Goal: Task Accomplishment & Management: Manage account settings

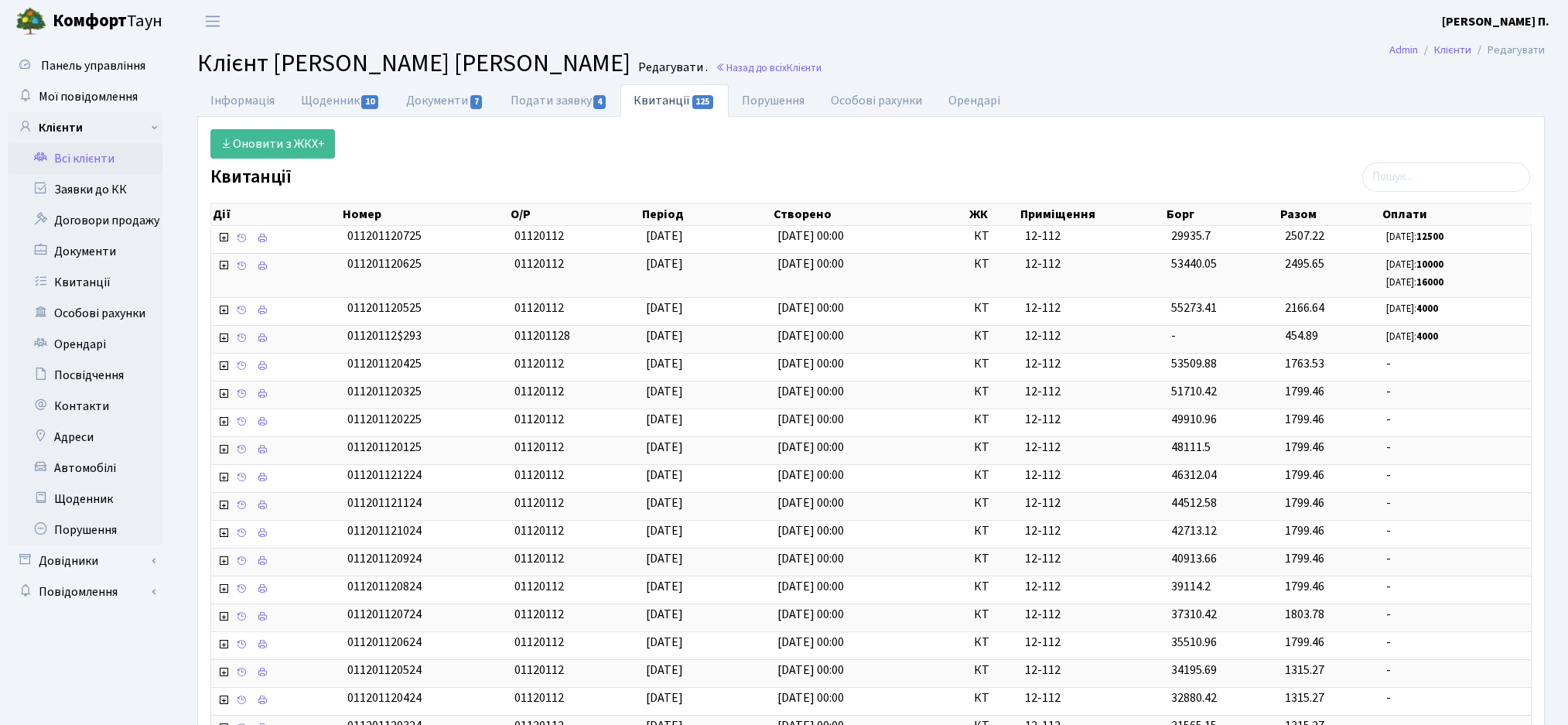
select select "25"
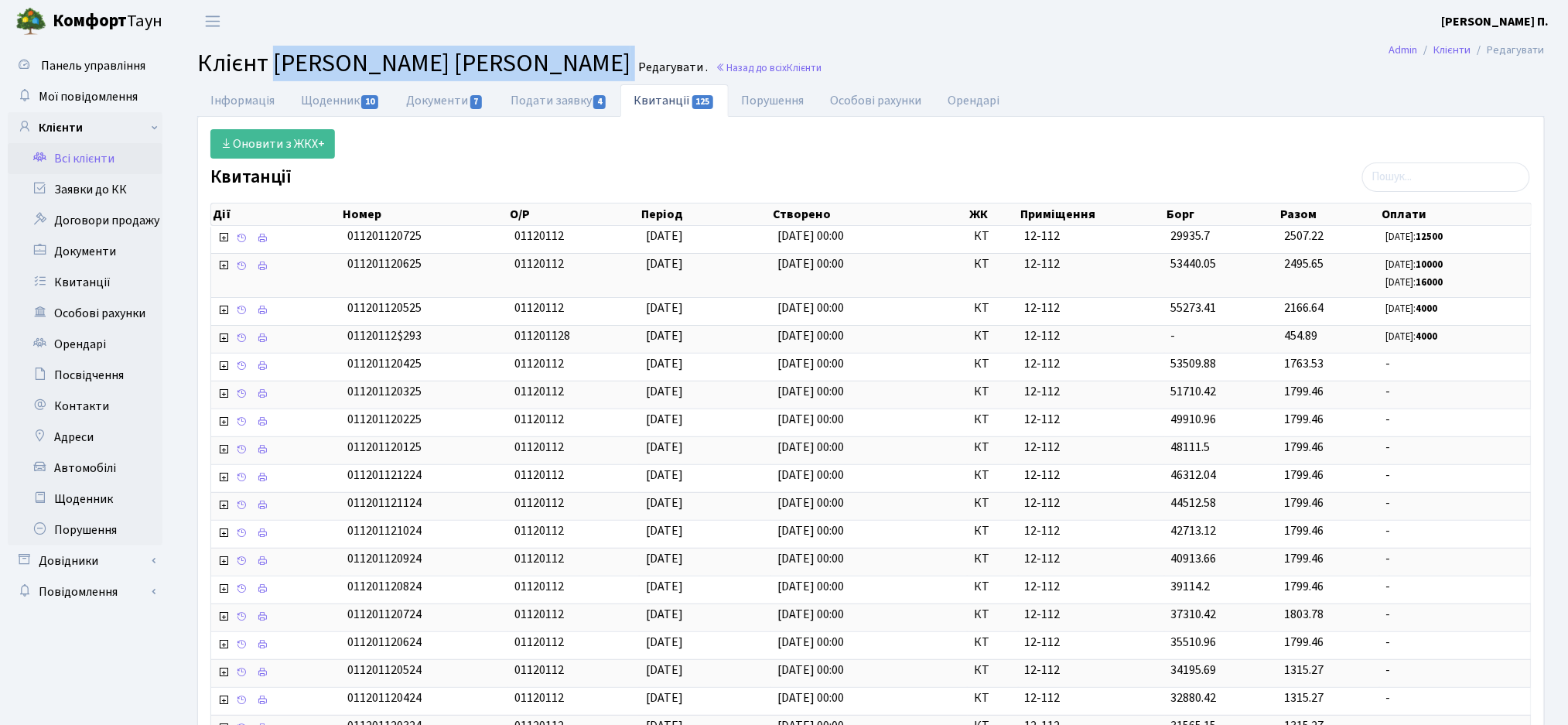
drag, startPoint x: 277, startPoint y: 60, endPoint x: 660, endPoint y: 49, distance: 383.2
click at [660, 49] on h2 "Клієнт [PERSON_NAME] [PERSON_NAME] . Назад до всіх Клієнти" at bounding box center [870, 63] width 1347 height 29
copy h2 "[PERSON_NAME] [PERSON_NAME]"
click at [250, 96] on link "Інформація" at bounding box center [243, 101] width 90 height 32
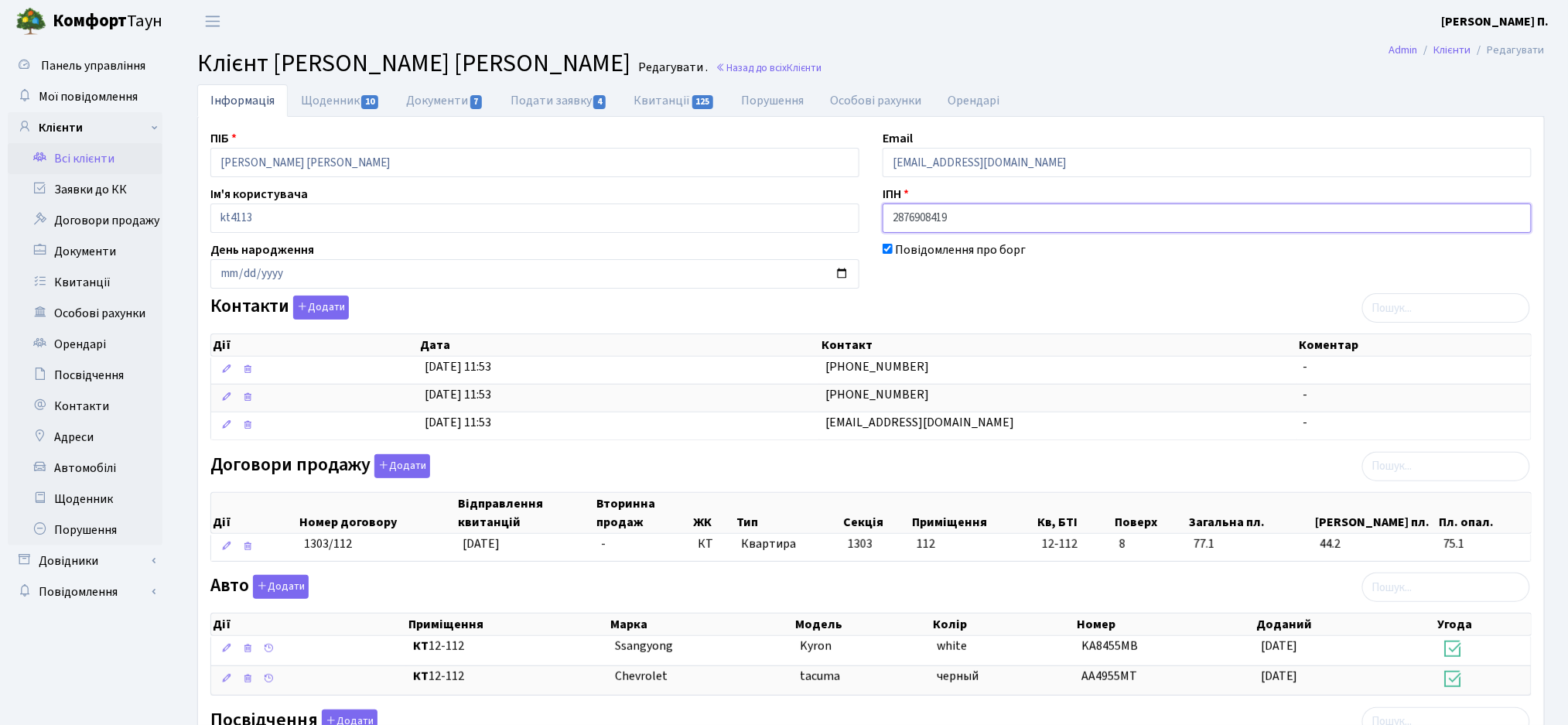
drag, startPoint x: 979, startPoint y: 214, endPoint x: 886, endPoint y: 219, distance: 93.1
click at [886, 219] on input "2876908419" at bounding box center [1207, 217] width 649 height 29
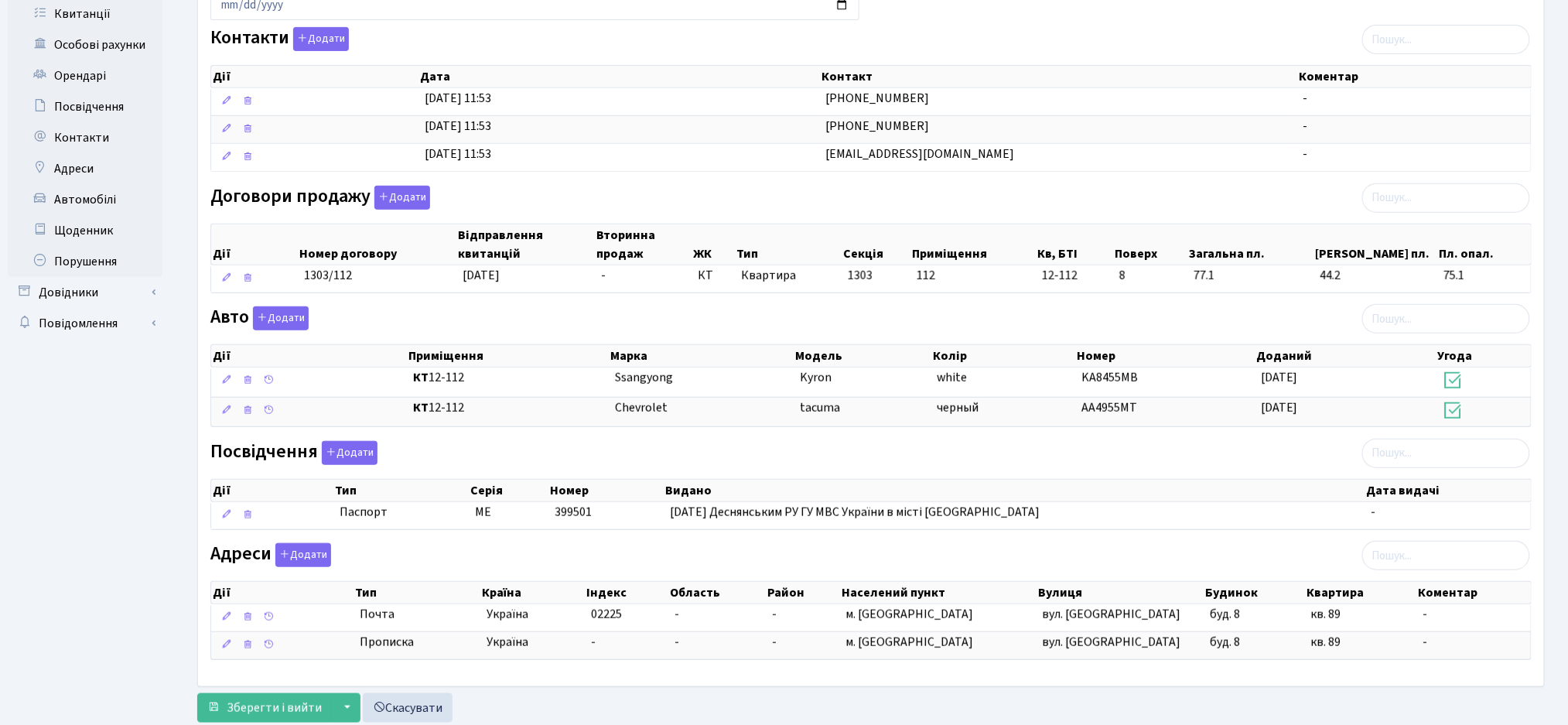
scroll to position [314, 0]
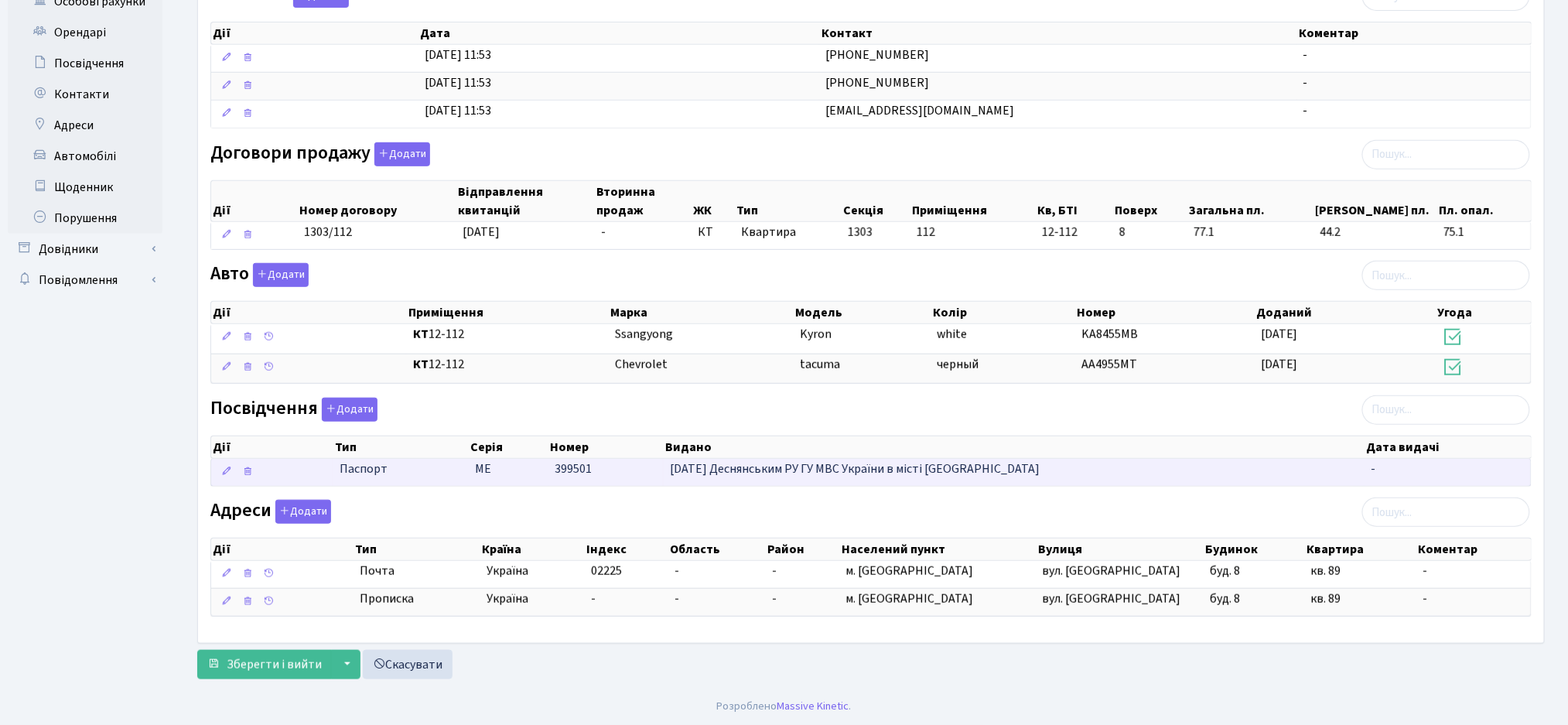
click at [618, 467] on td "399501" at bounding box center [606, 472] width 116 height 27
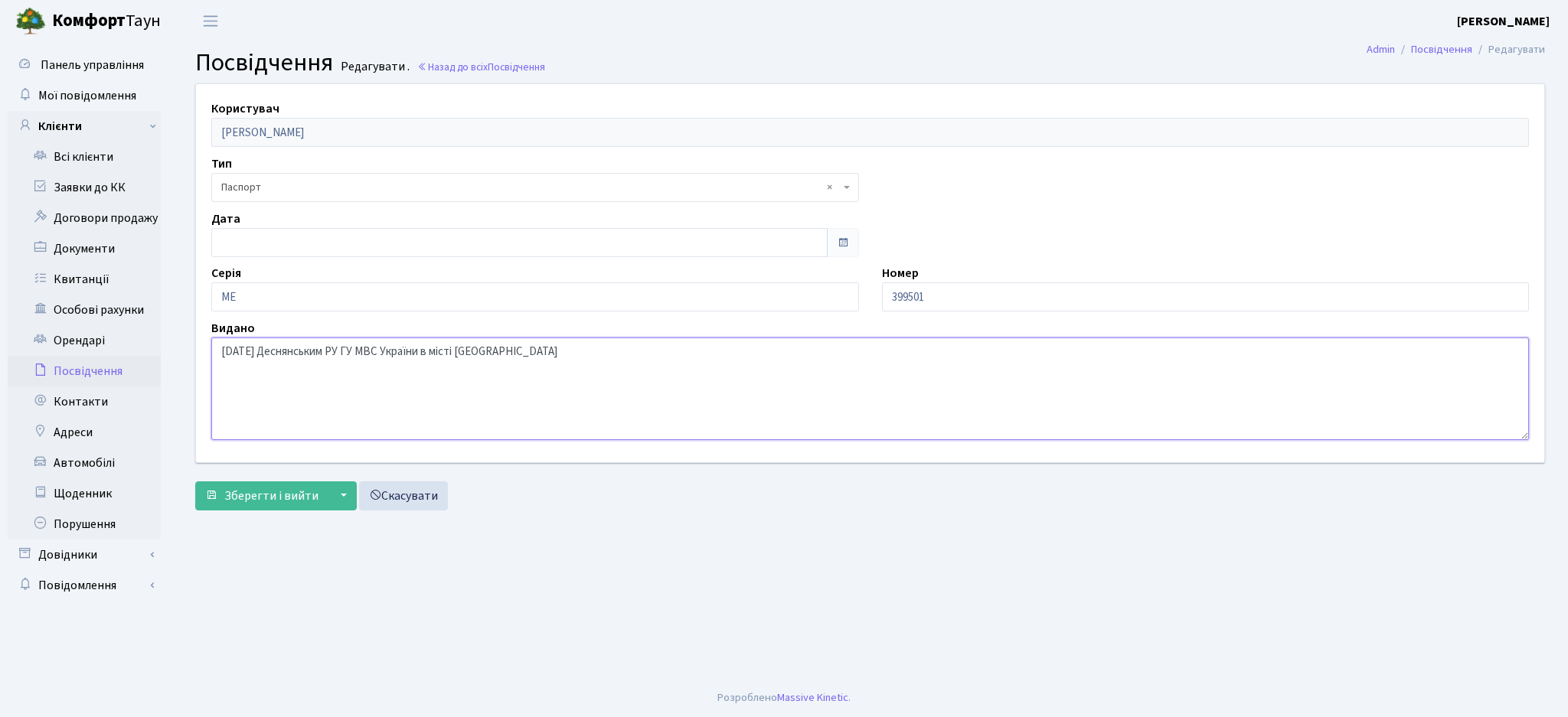
drag, startPoint x: 523, startPoint y: 354, endPoint x: 206, endPoint y: 363, distance: 317.1
click at [206, 363] on div "Видано 25.08.04 Деснянським РУ ГУ МВС України в місті Києві" at bounding box center [870, 379] width 1341 height 121
drag, startPoint x: 936, startPoint y: 299, endPoint x: 882, endPoint y: 295, distance: 54.1
click at [882, 295] on input "399501" at bounding box center [1206, 297] width 648 height 29
click at [244, 494] on span "Зберегти і вийти" at bounding box center [271, 496] width 94 height 17
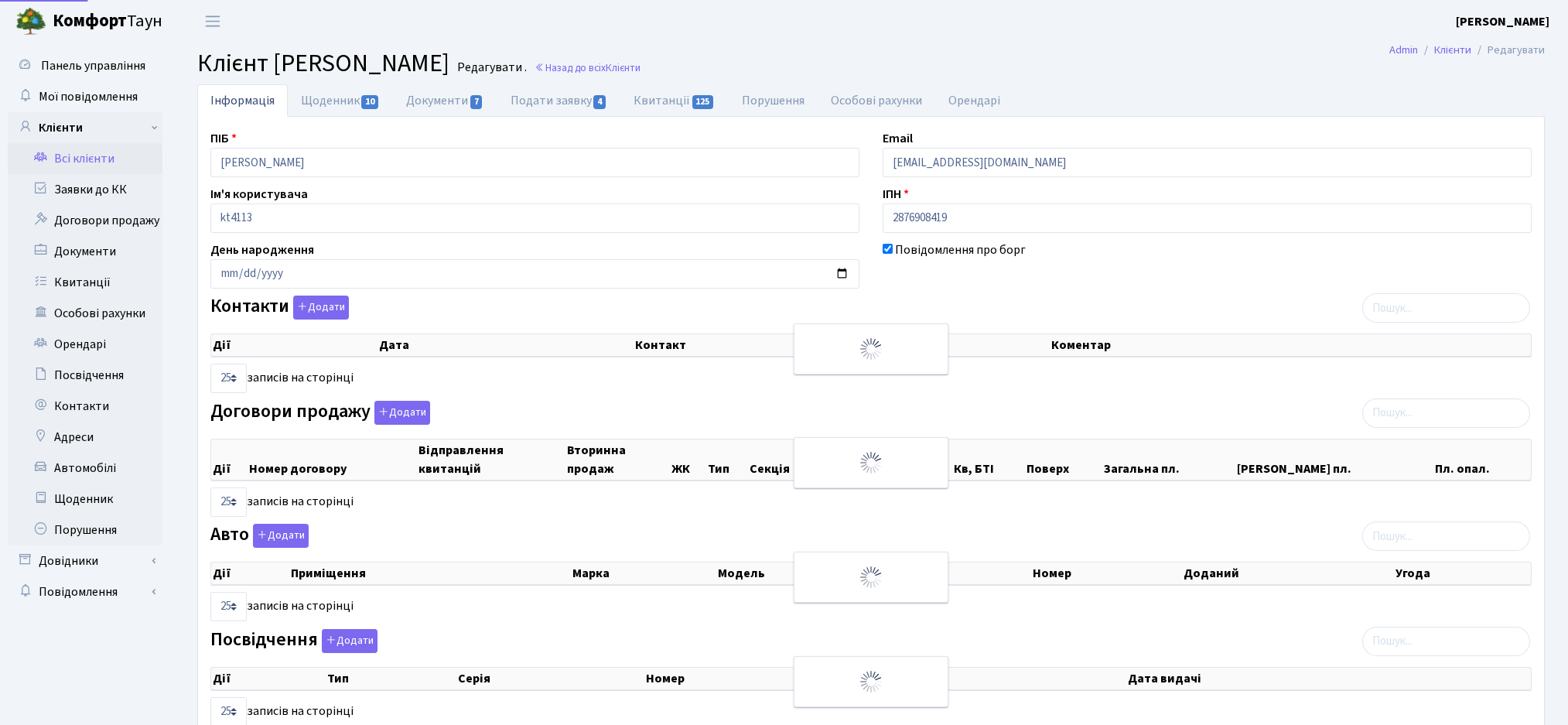
select select "25"
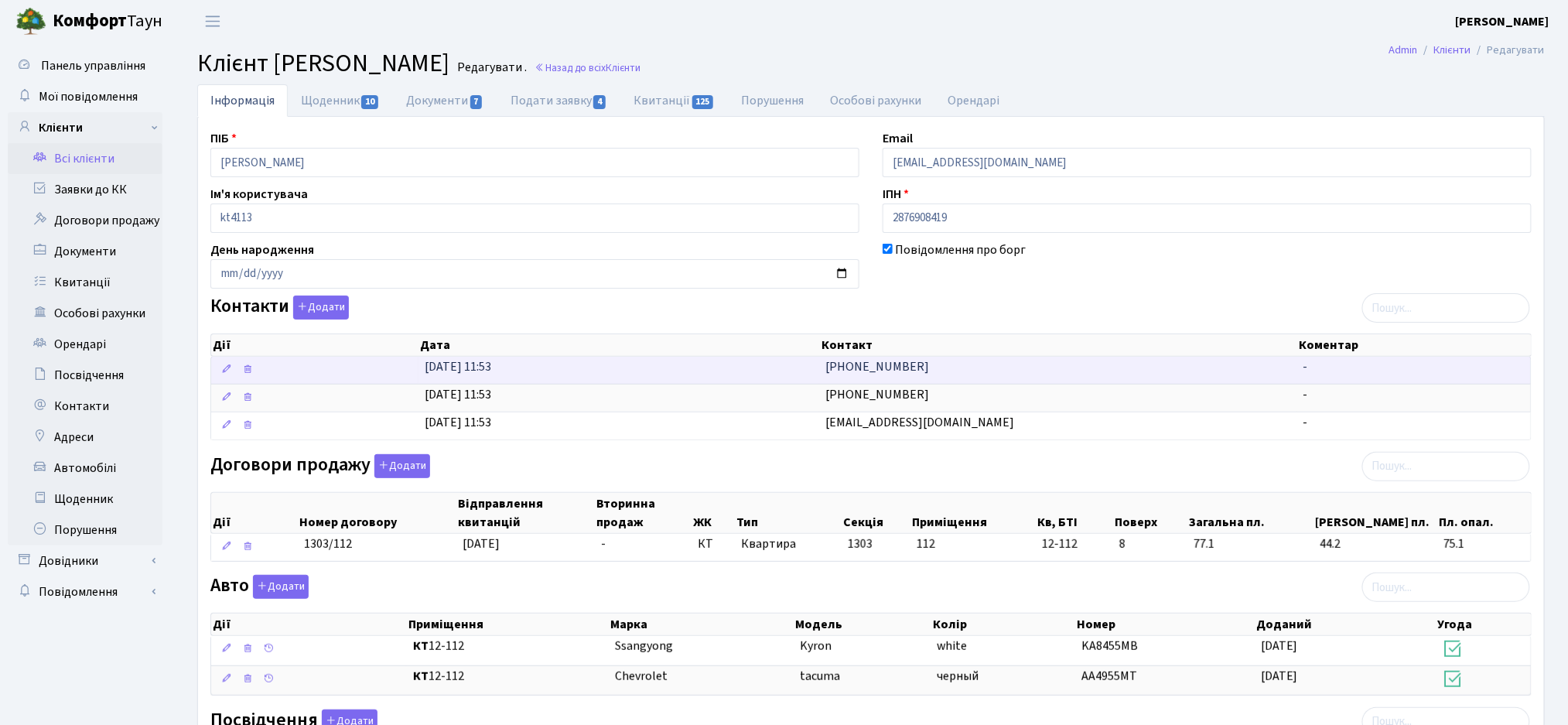
drag, startPoint x: 970, startPoint y: 463, endPoint x: 812, endPoint y: 364, distance: 186.5
click at [812, 364] on div "ПІБ Легостаєв Олексій Володимирович Email 4952555@gmail.com Ім'я користувача kt…" at bounding box center [870, 535] width 1344 height 812
copy div "(050) 841-68-81 - 16.07.2014, 11:53 (050) 358-70-36 - 16.07.2014, 11:53 4952555…"
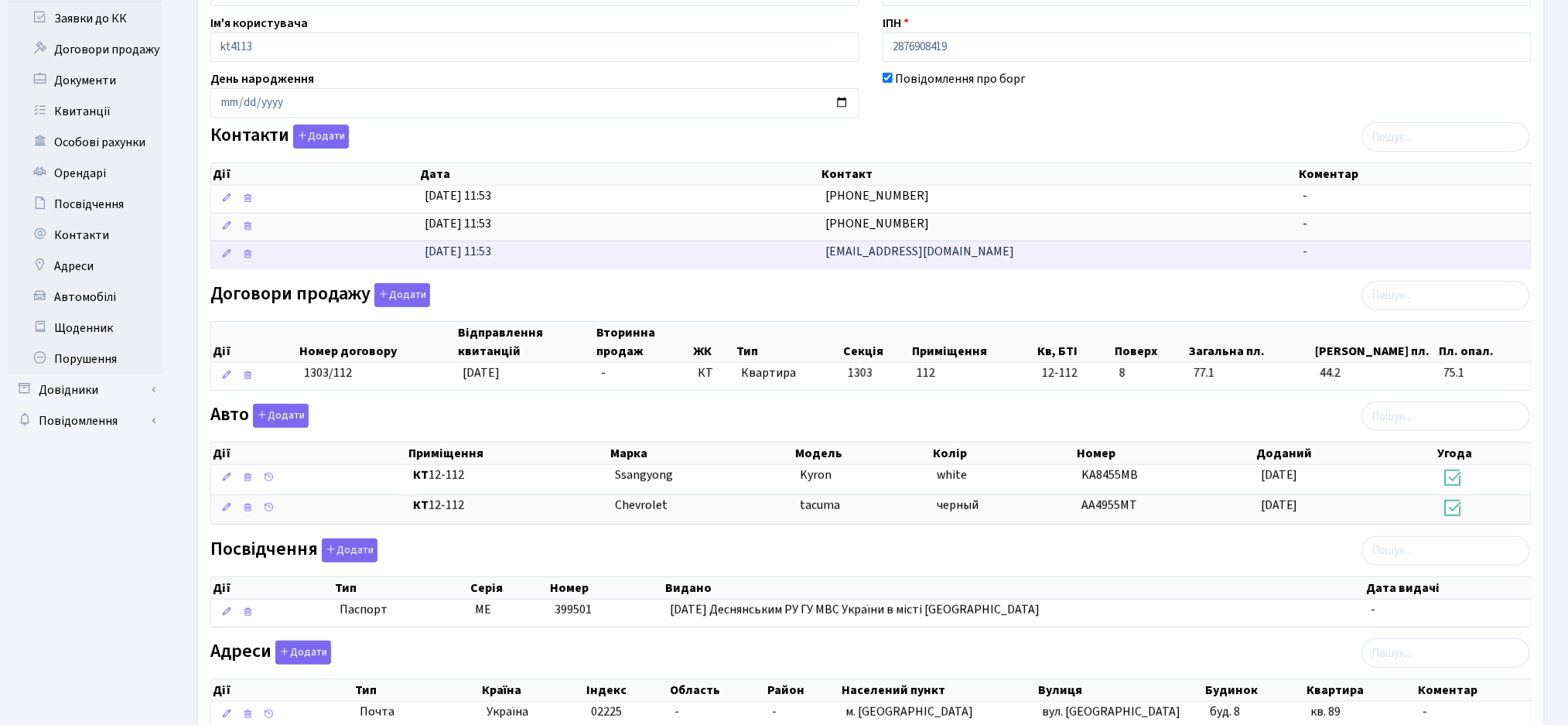
scroll to position [314, 0]
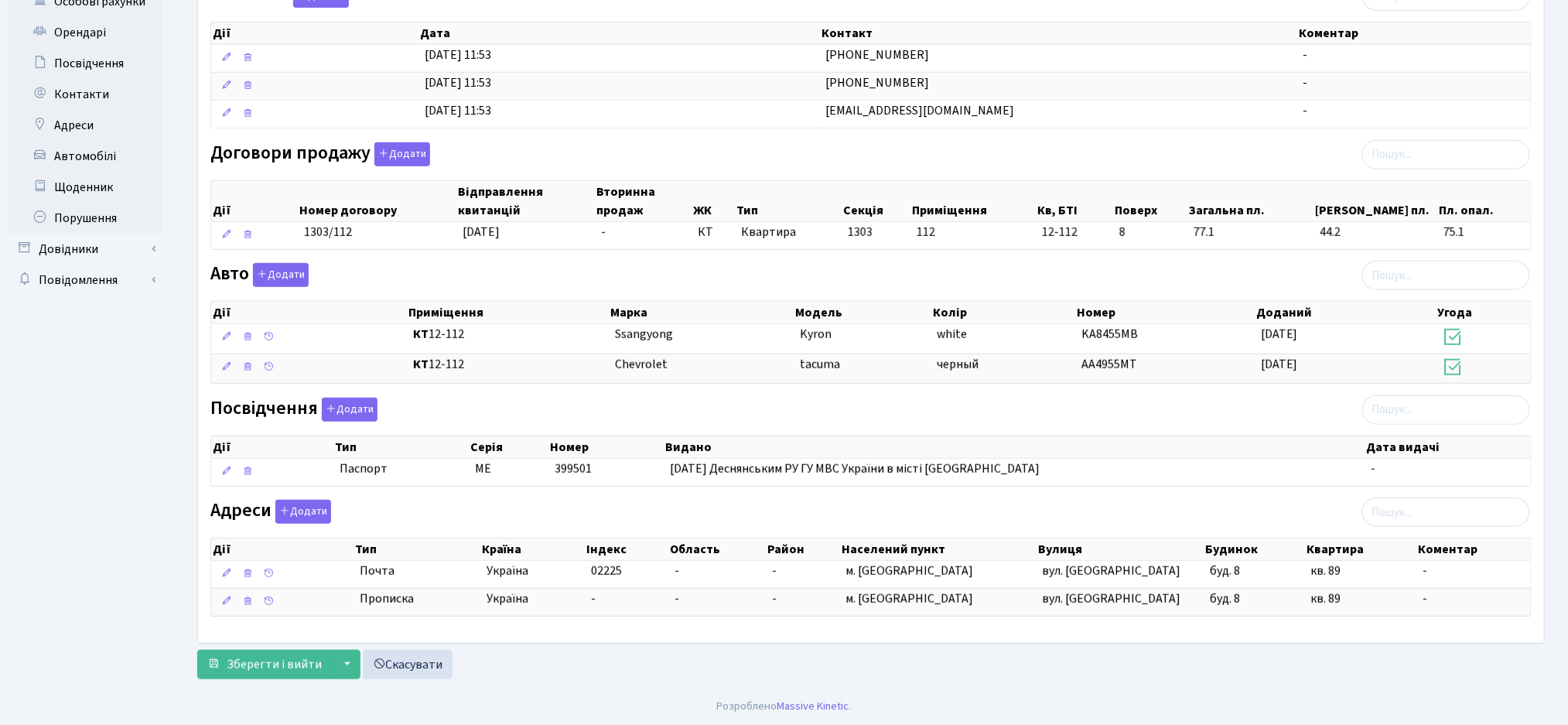
click at [739, 502] on div "Адреси Додати Дії Тип Країна Індекс Область Район Населений пункт Вулиця Дії" at bounding box center [870, 560] width 1344 height 123
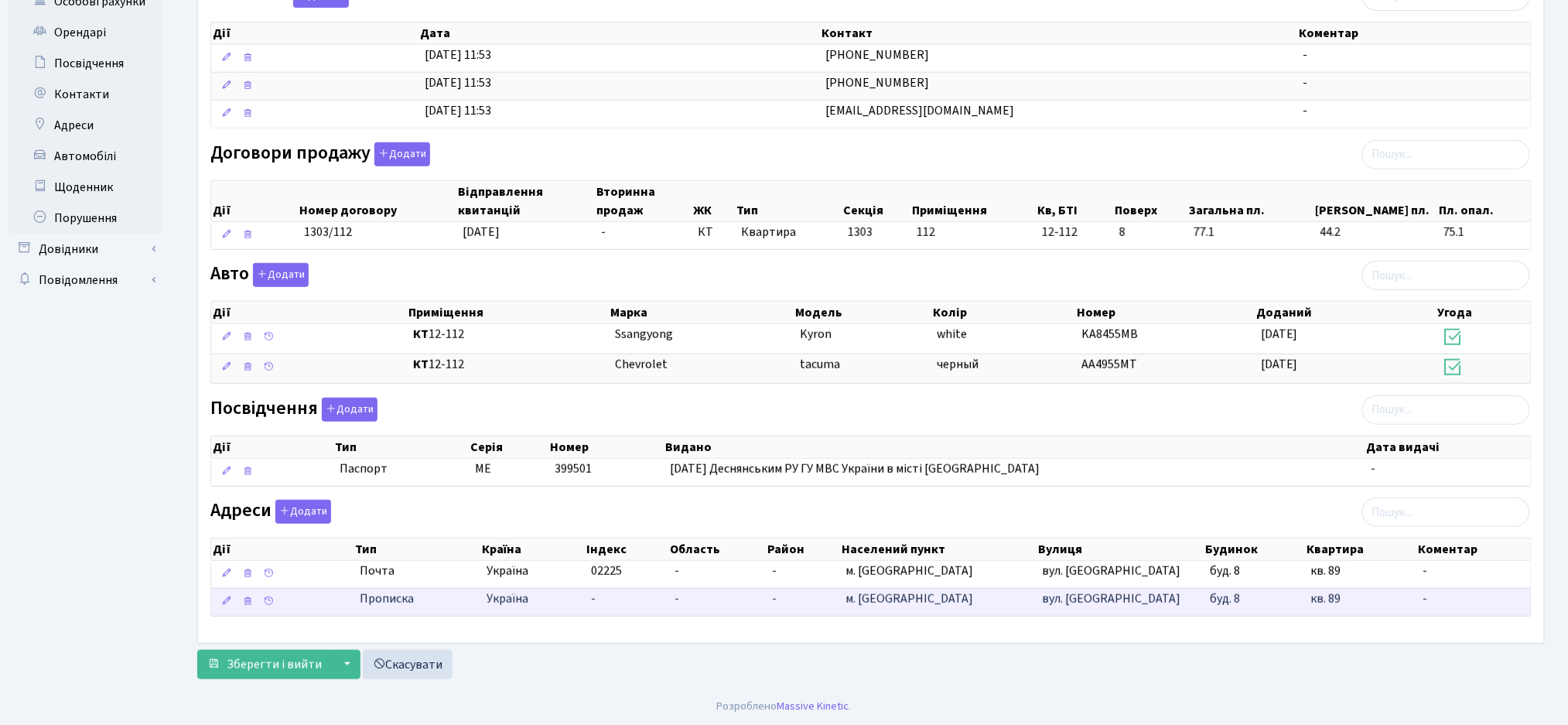
drag, startPoint x: 1376, startPoint y: 606, endPoint x: 844, endPoint y: 600, distance: 532.0
click at [844, 600] on \<\/span\>\a "Прописка Україна - - - м. Київ вул. Бальзака буд. 8 кв. 89 -" at bounding box center [870, 602] width 1319 height 28
copy \<\/span\>\a "м. Київ вул. Бальзака буд. 8 кв. 89"
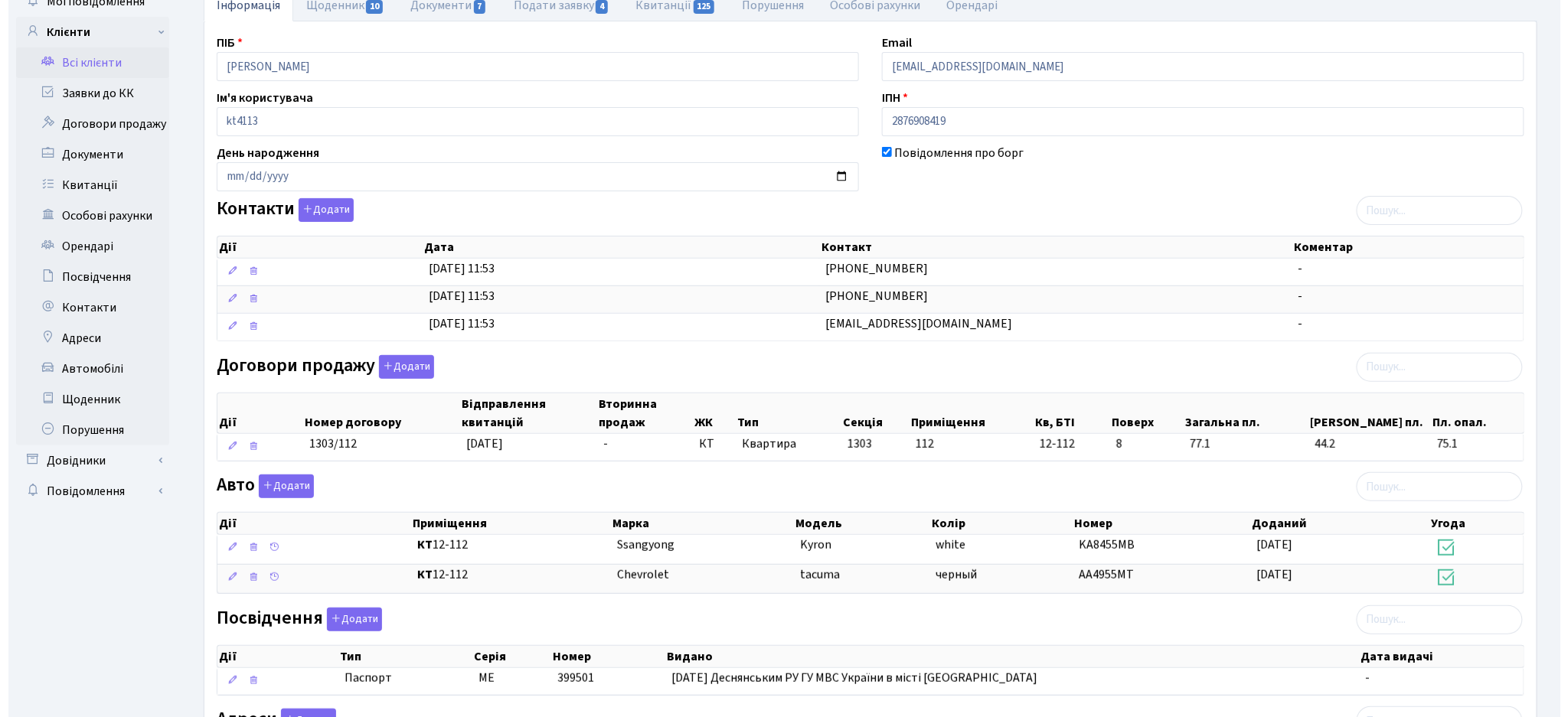
scroll to position [0, 0]
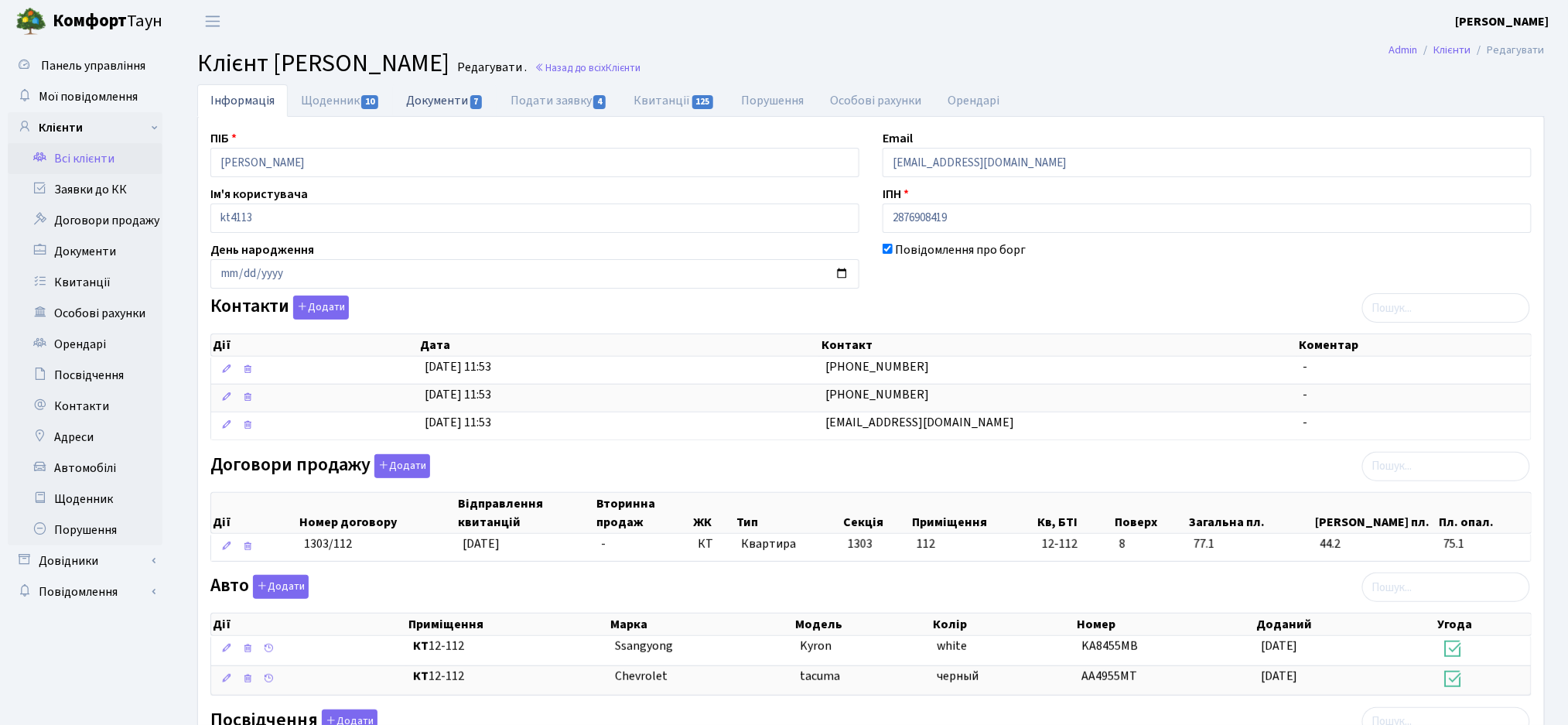
click at [430, 111] on link "Документи 7" at bounding box center [445, 101] width 103 height 32
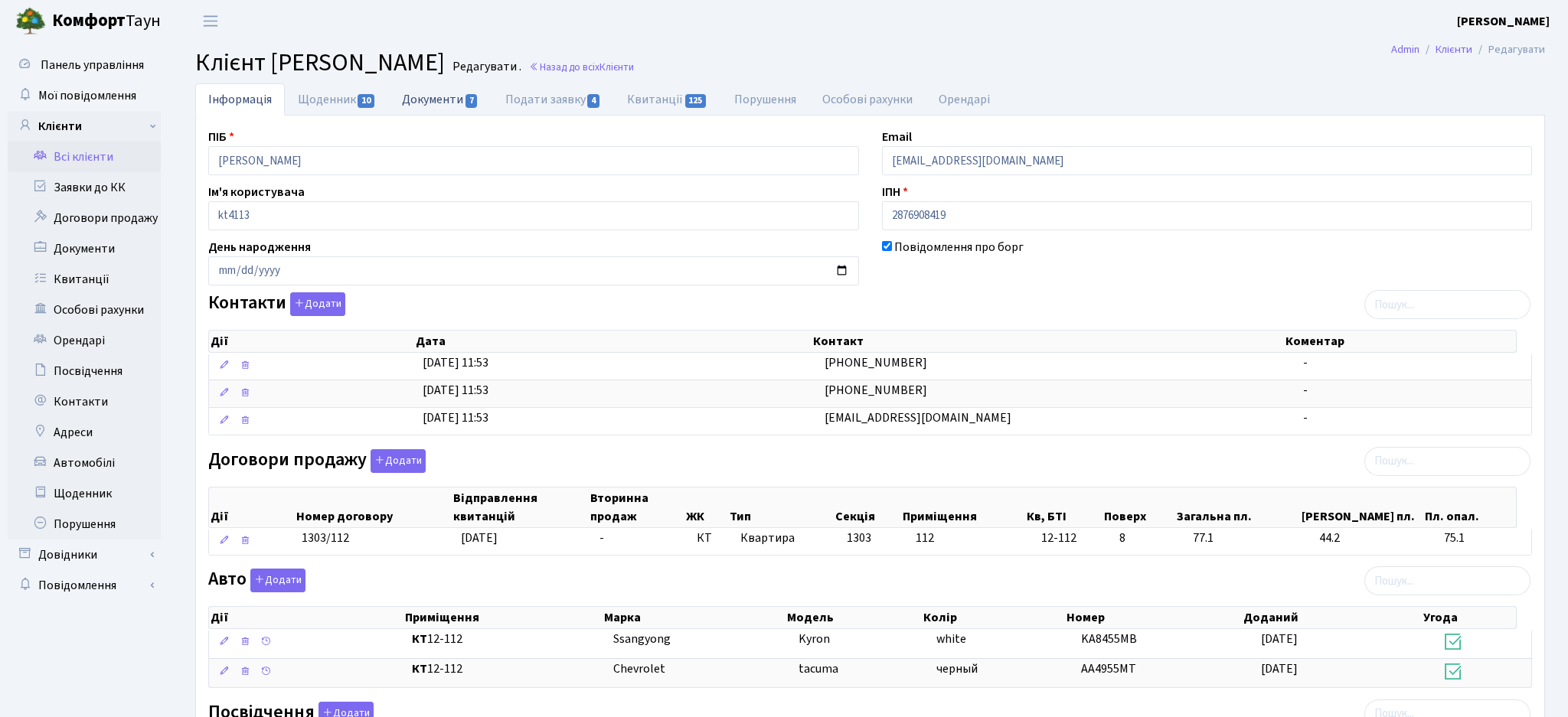
select select "25"
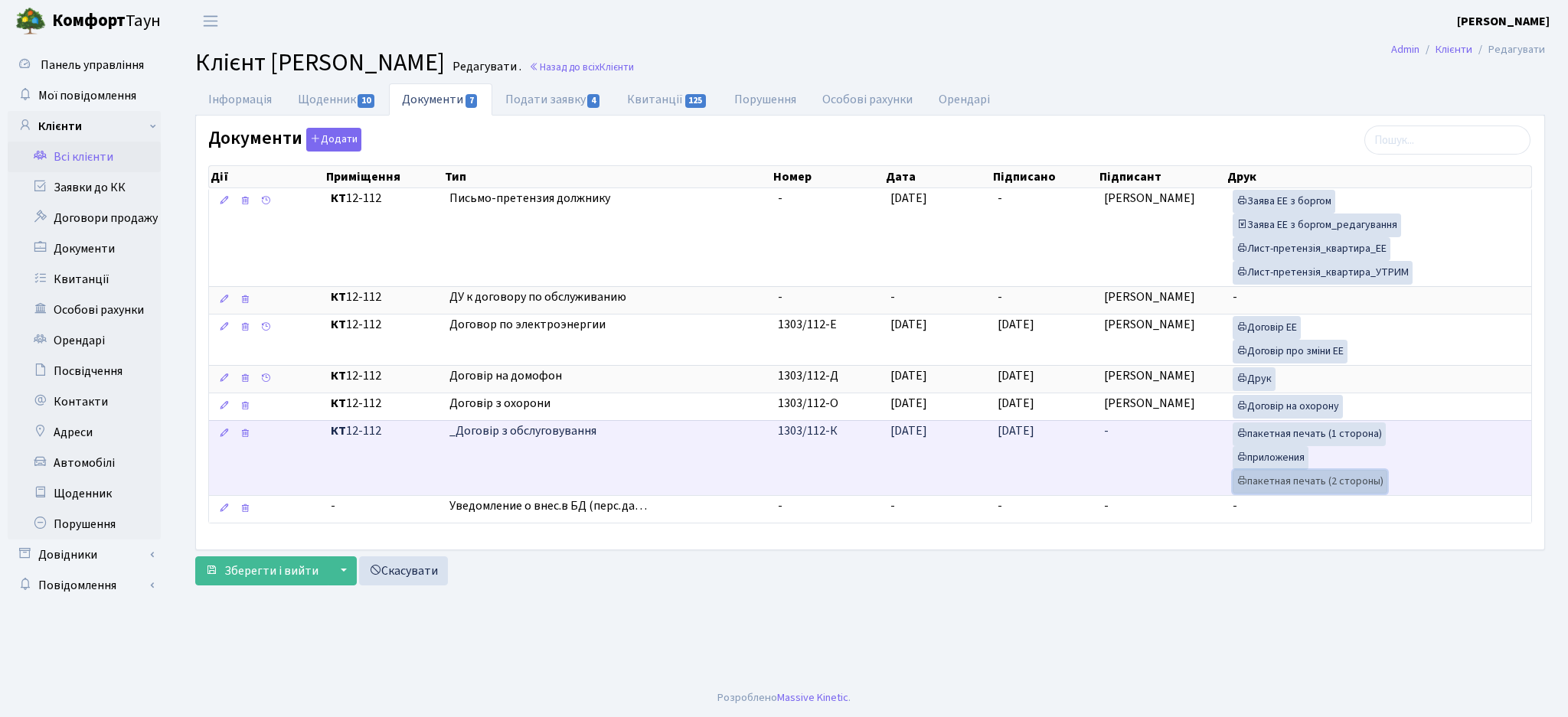
click at [1278, 485] on link "пакетная печать (2 стороны)" at bounding box center [1310, 482] width 154 height 24
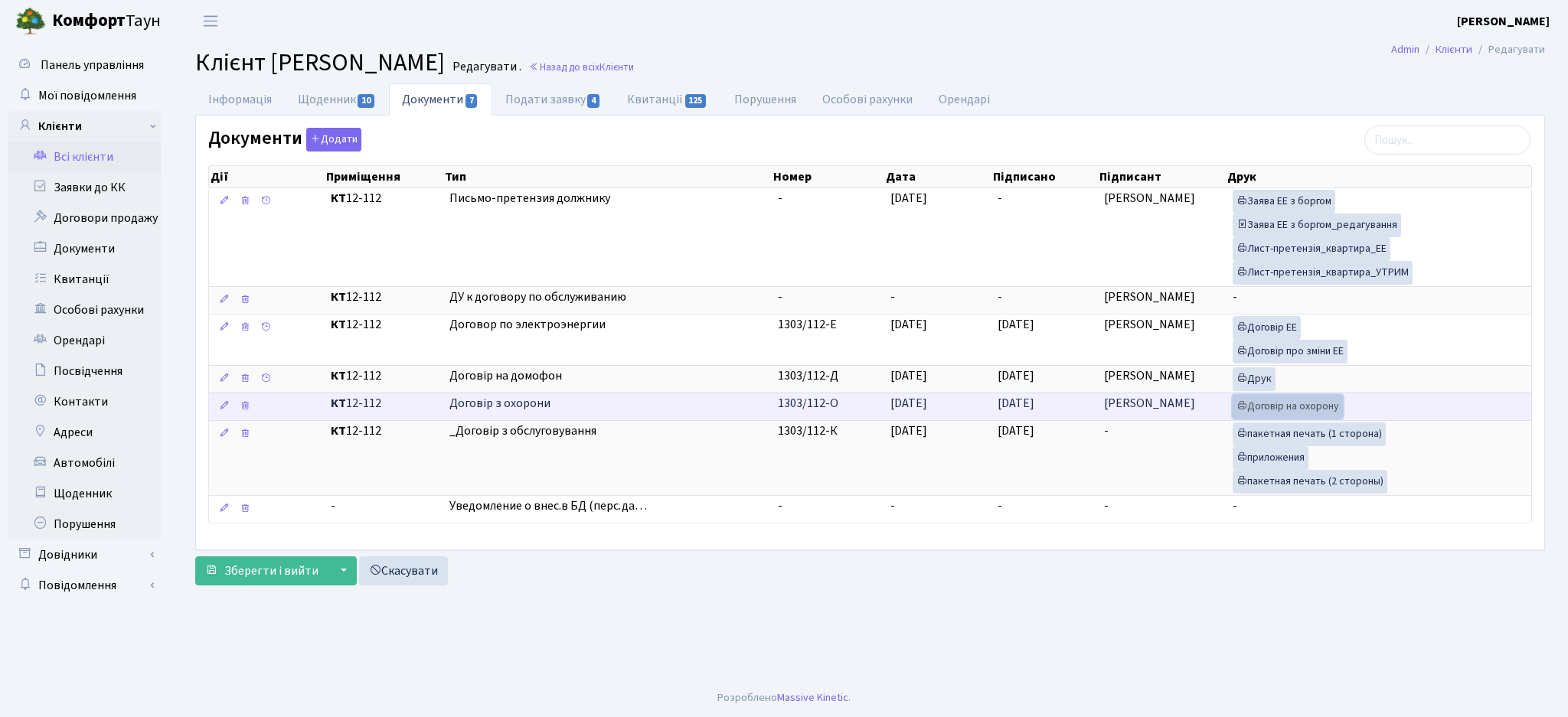
click at [1294, 398] on link "Договір на охорону" at bounding box center [1288, 407] width 110 height 24
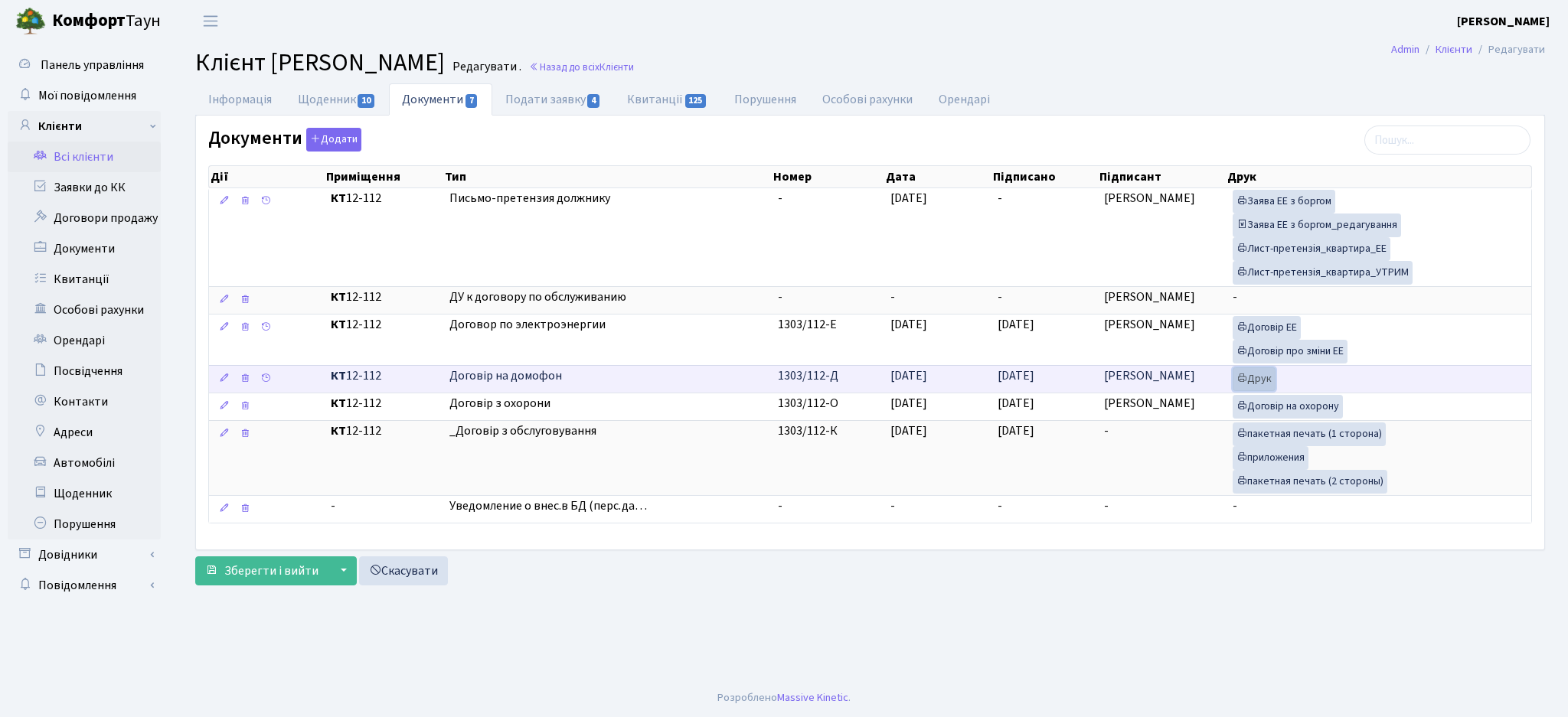
click at [1253, 378] on link "Друк" at bounding box center [1254, 379] width 43 height 24
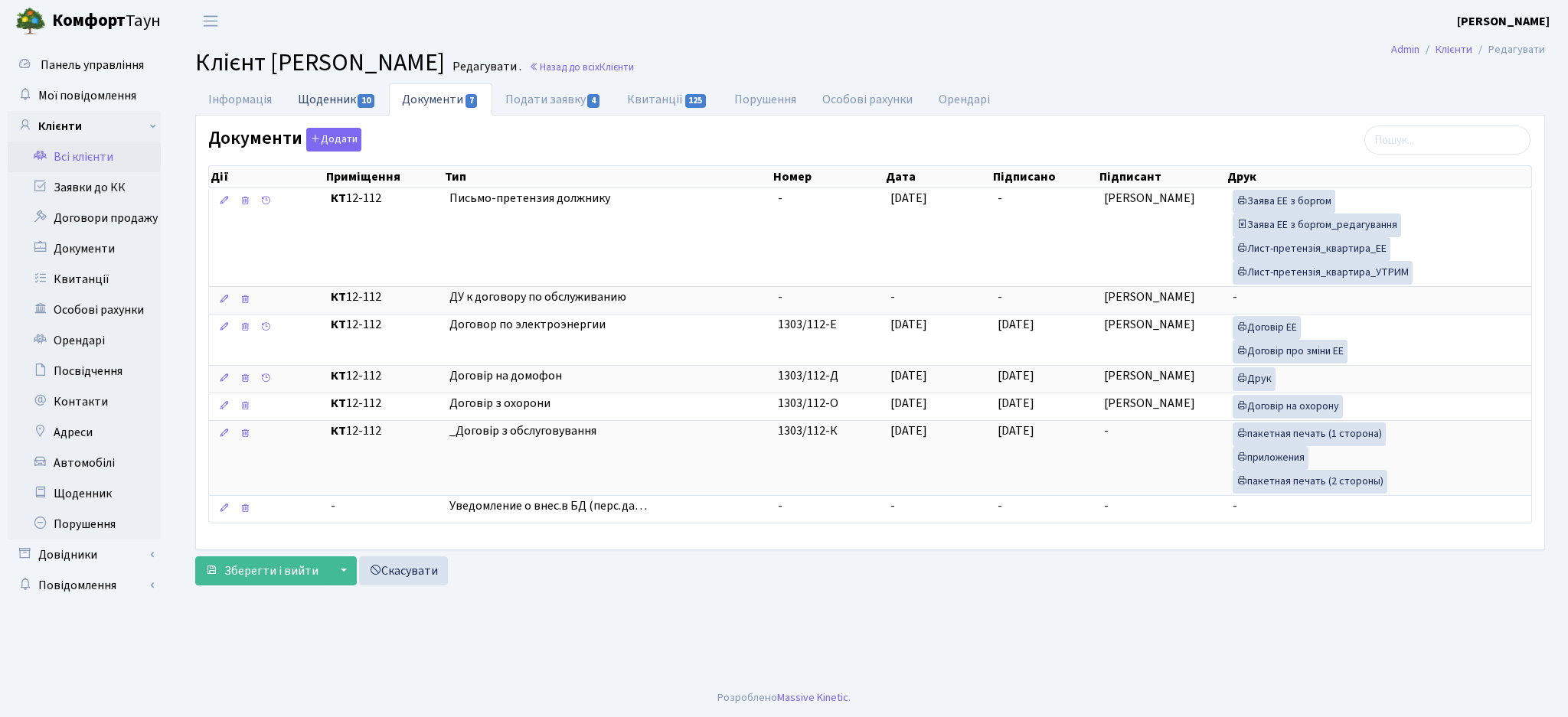
click at [356, 106] on link "Щоденник 10" at bounding box center [337, 100] width 104 height 32
select select "25"
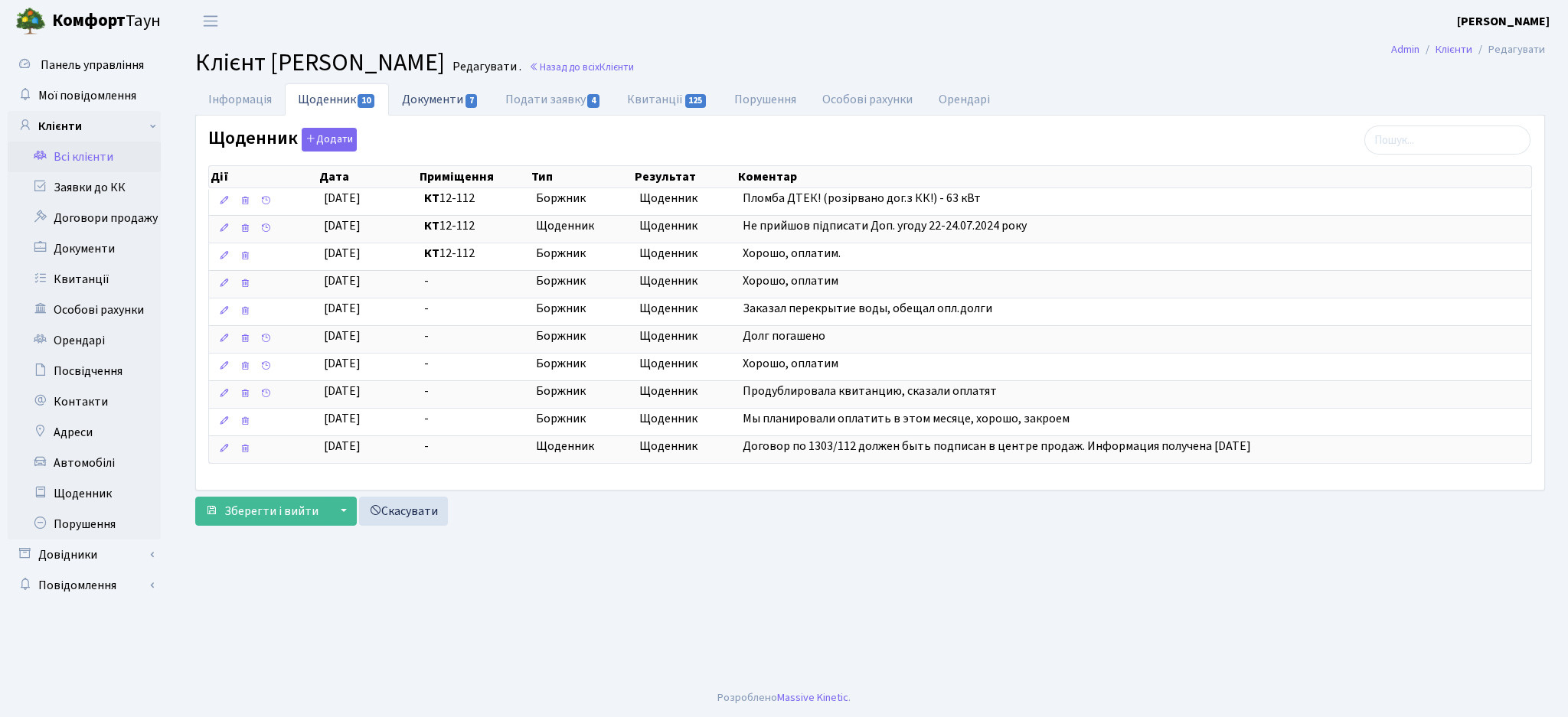
click at [424, 101] on link "Документи 7" at bounding box center [440, 100] width 102 height 32
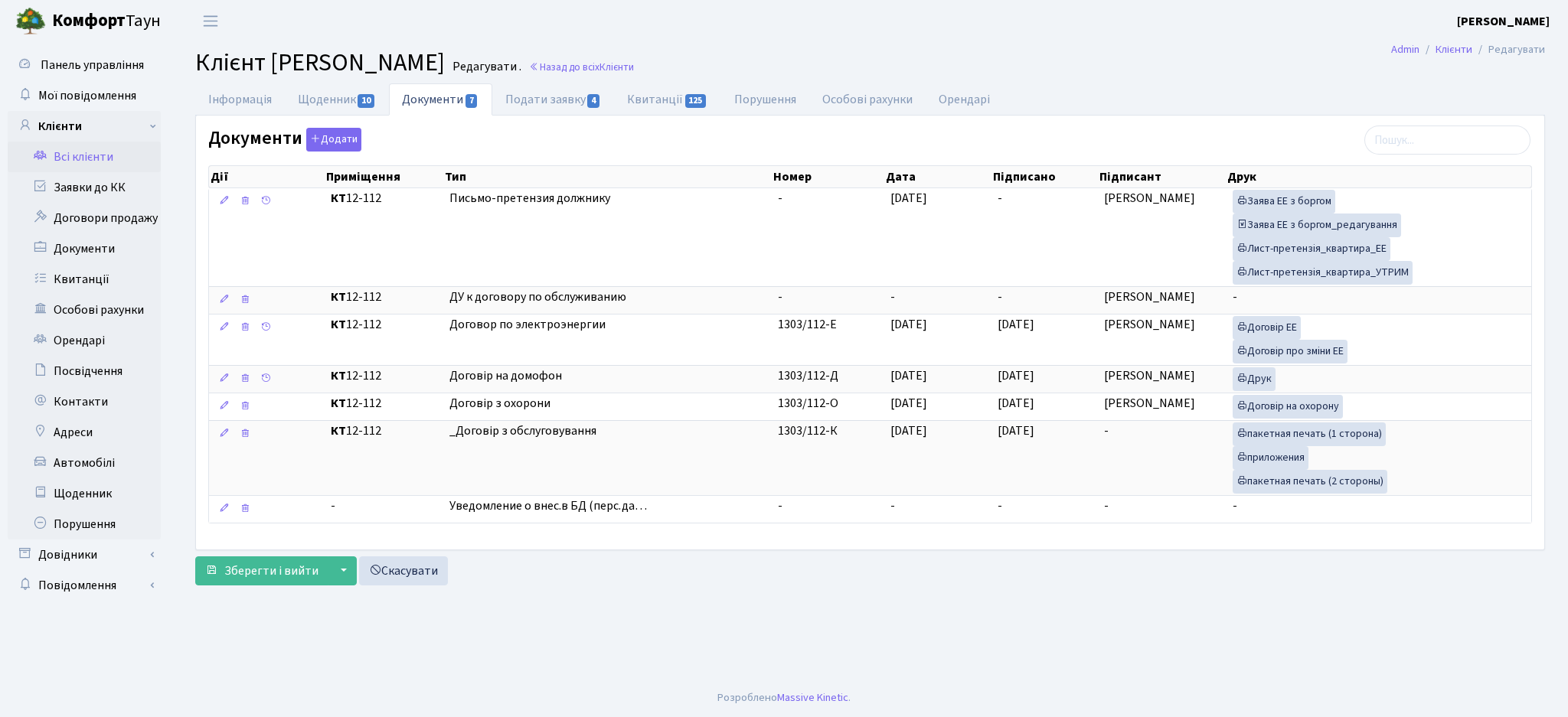
click at [84, 164] on link "Всі клієнти" at bounding box center [84, 156] width 154 height 31
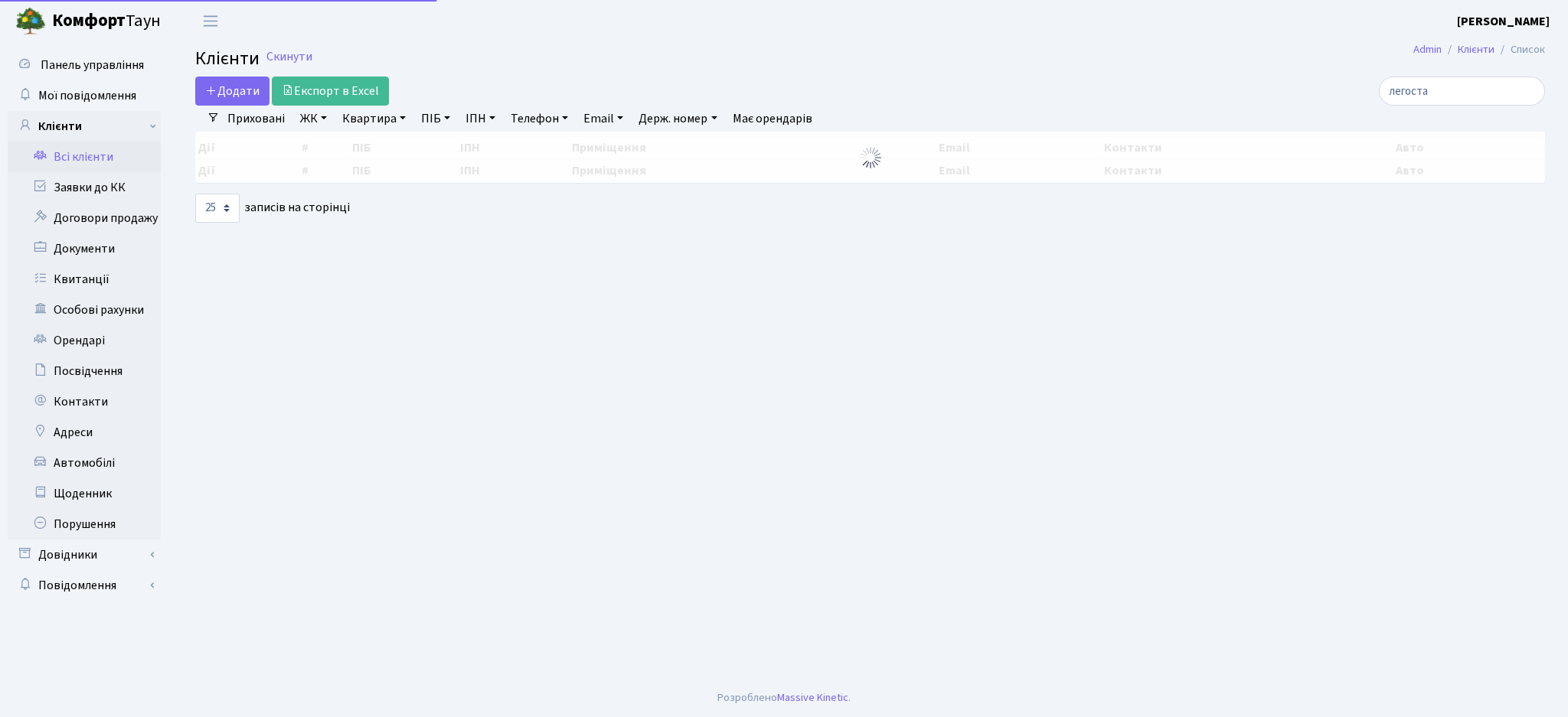
select select "25"
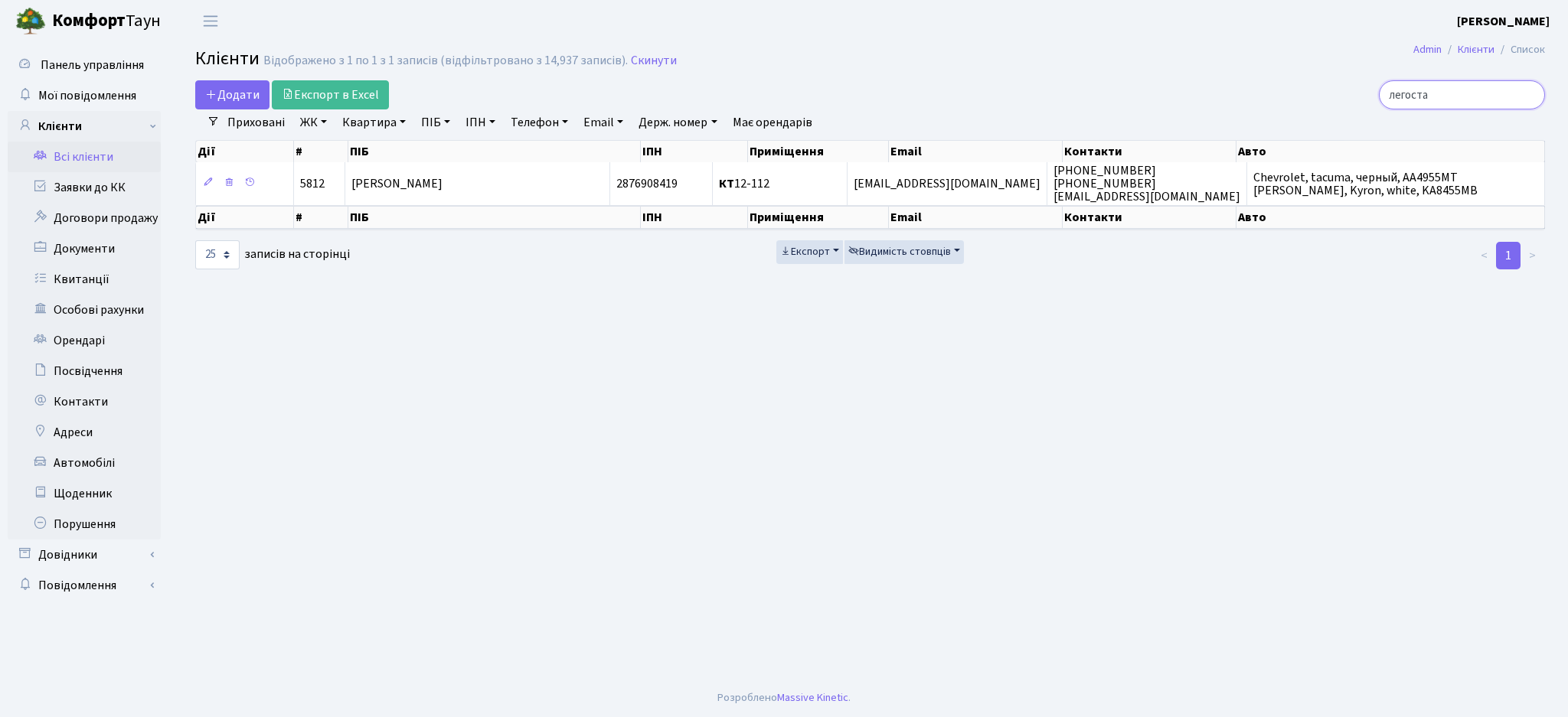
drag, startPoint x: 1470, startPoint y: 93, endPoint x: 1012, endPoint y: 50, distance: 460.0
click at [1101, 86] on div "легоста" at bounding box center [1328, 94] width 458 height 29
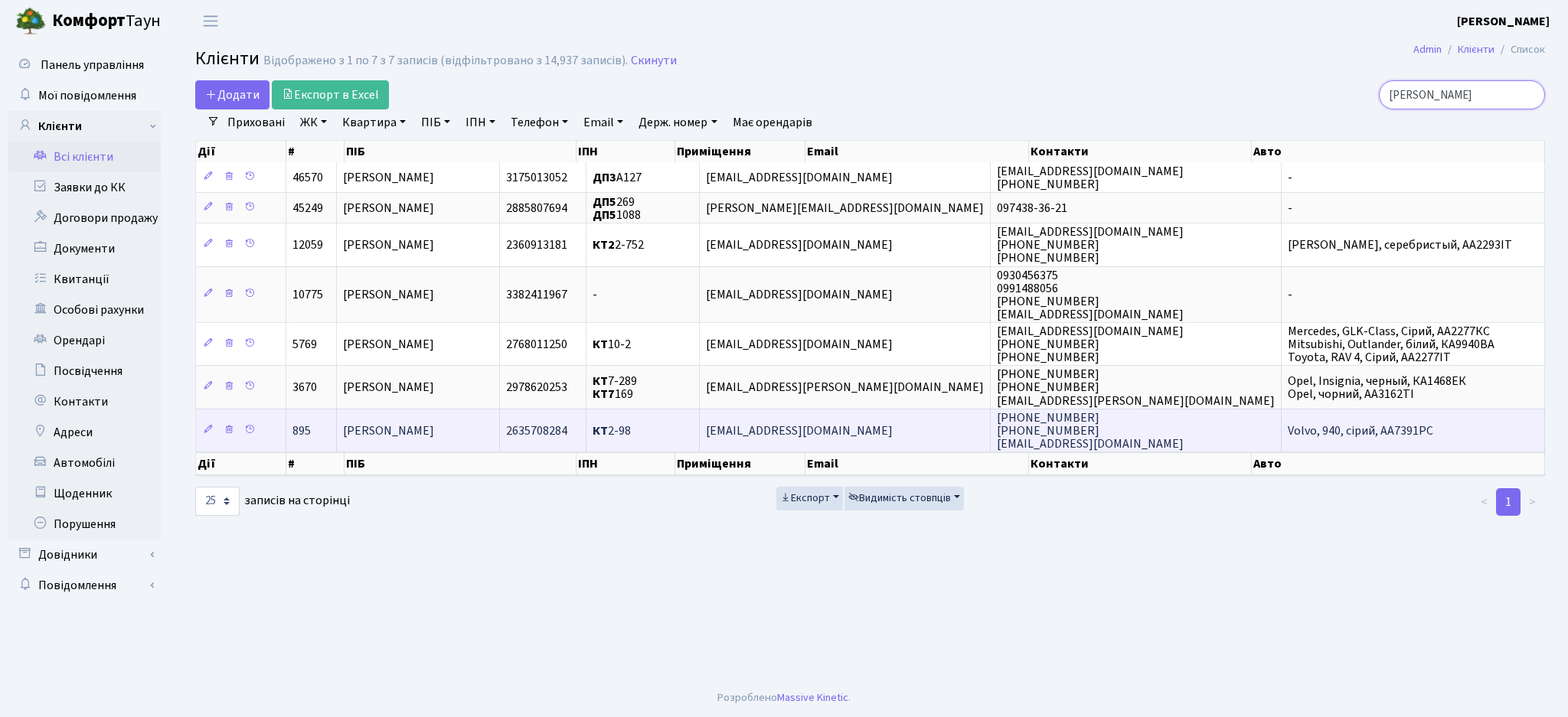
type input "гончарук"
click at [700, 426] on td "КТ 2-98" at bounding box center [643, 430] width 114 height 43
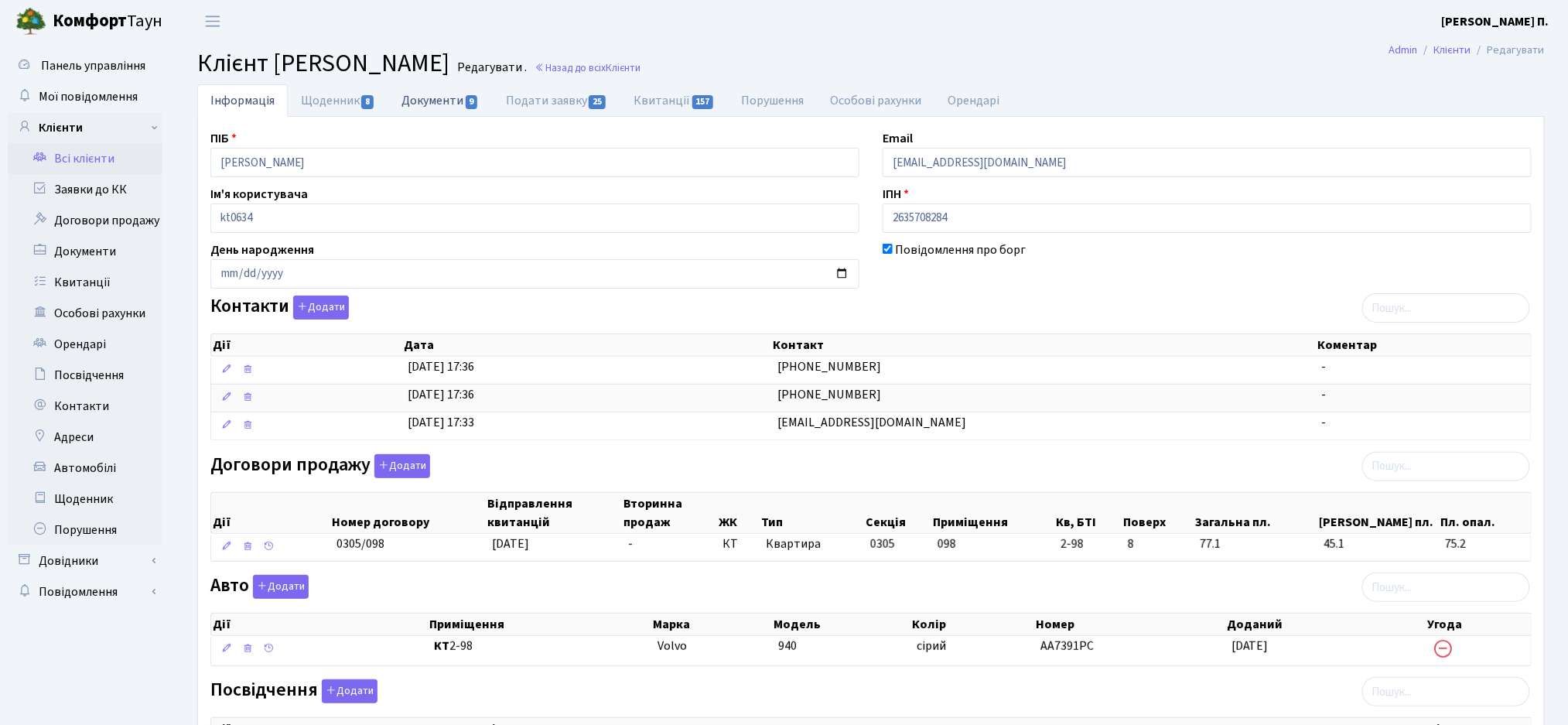
click at [454, 109] on link "Документи 9" at bounding box center [440, 101] width 103 height 32
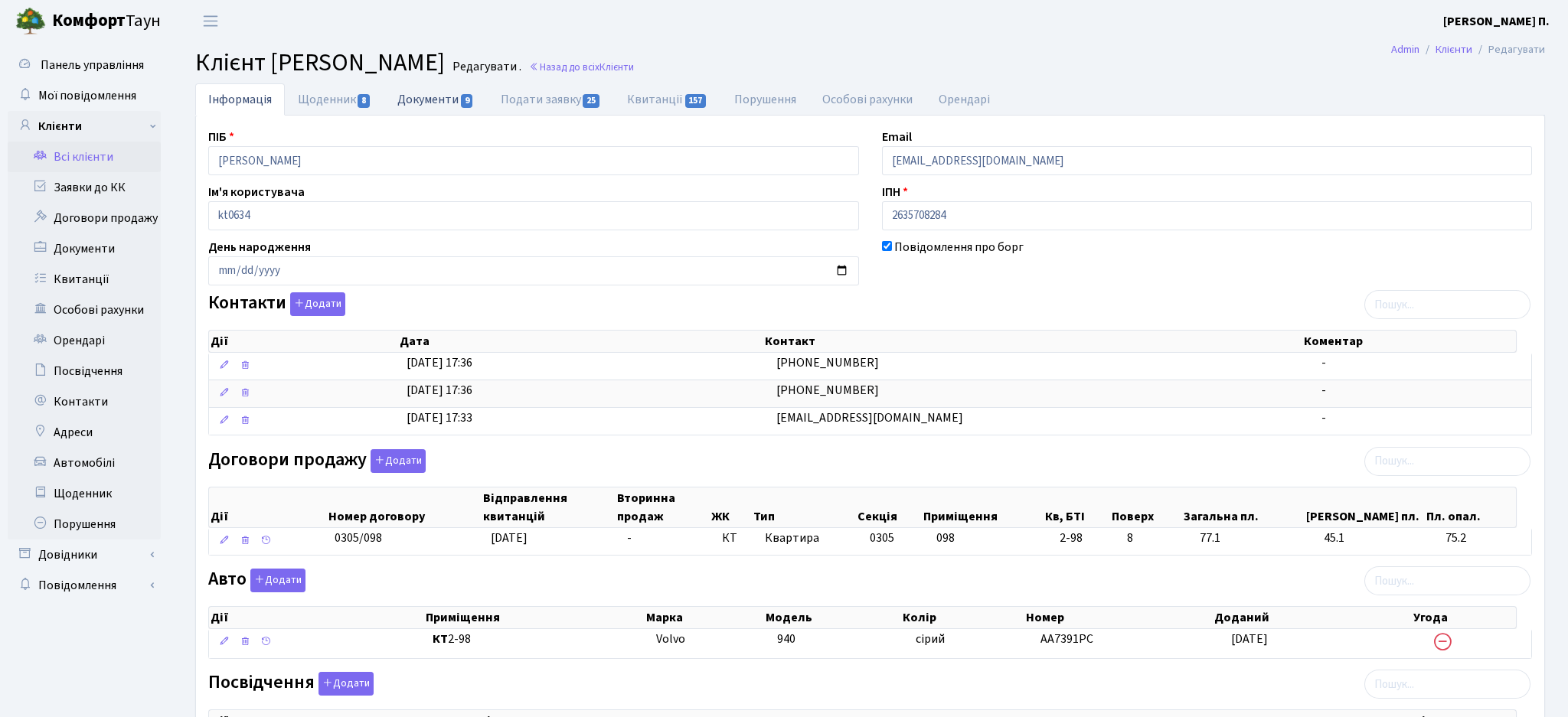
select select "25"
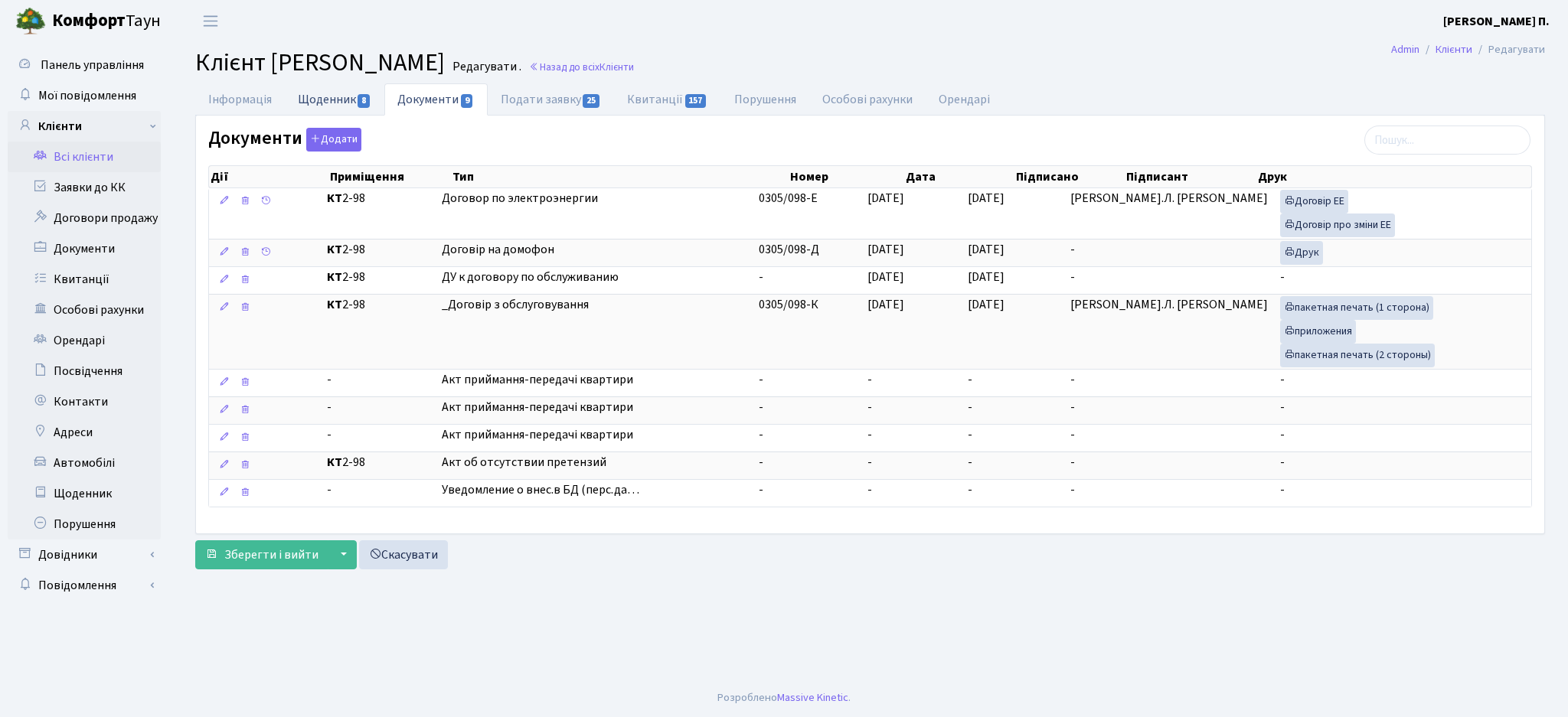
click at [341, 96] on link "Щоденник 8" at bounding box center [334, 100] width 100 height 32
select select "25"
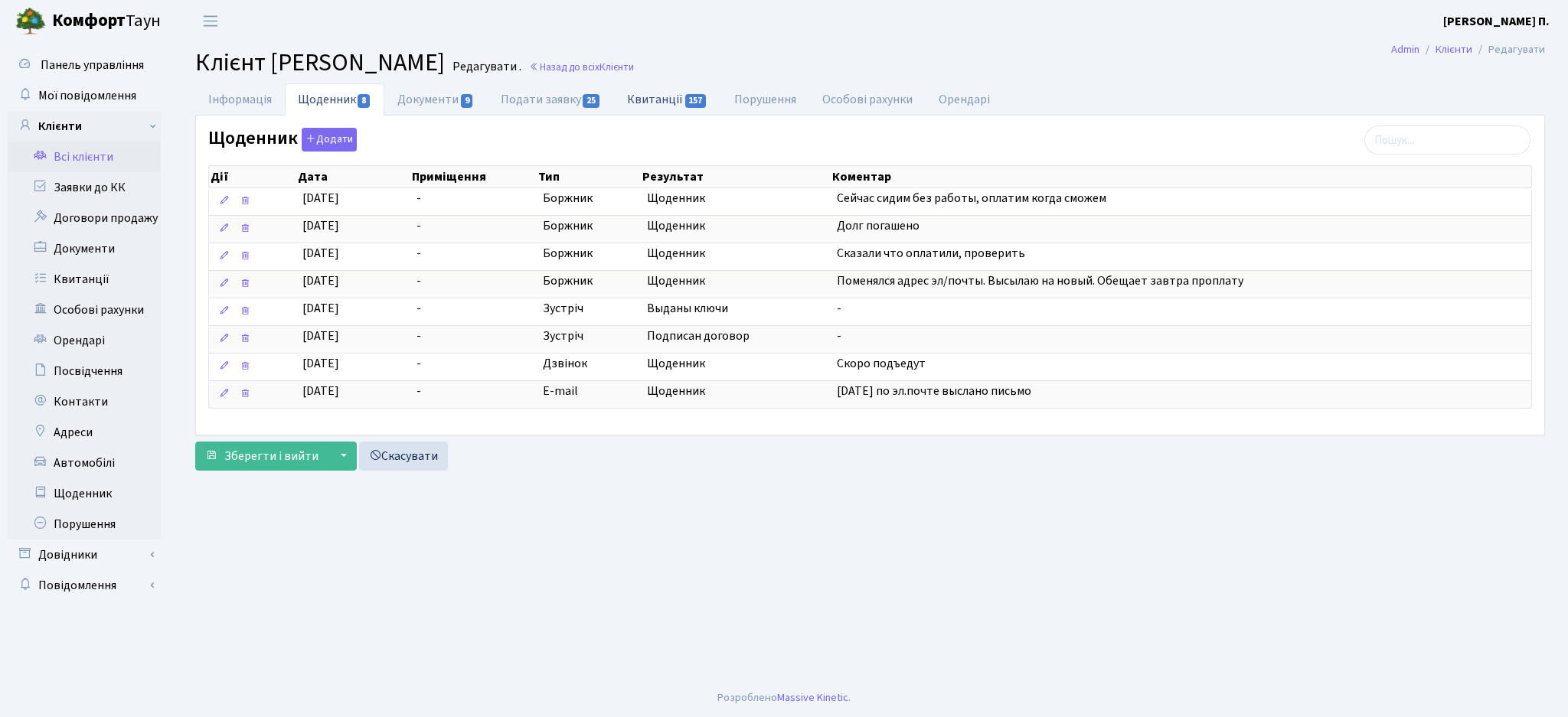
click at [689, 103] on span "157" at bounding box center [695, 100] width 21 height 14
select select "25"
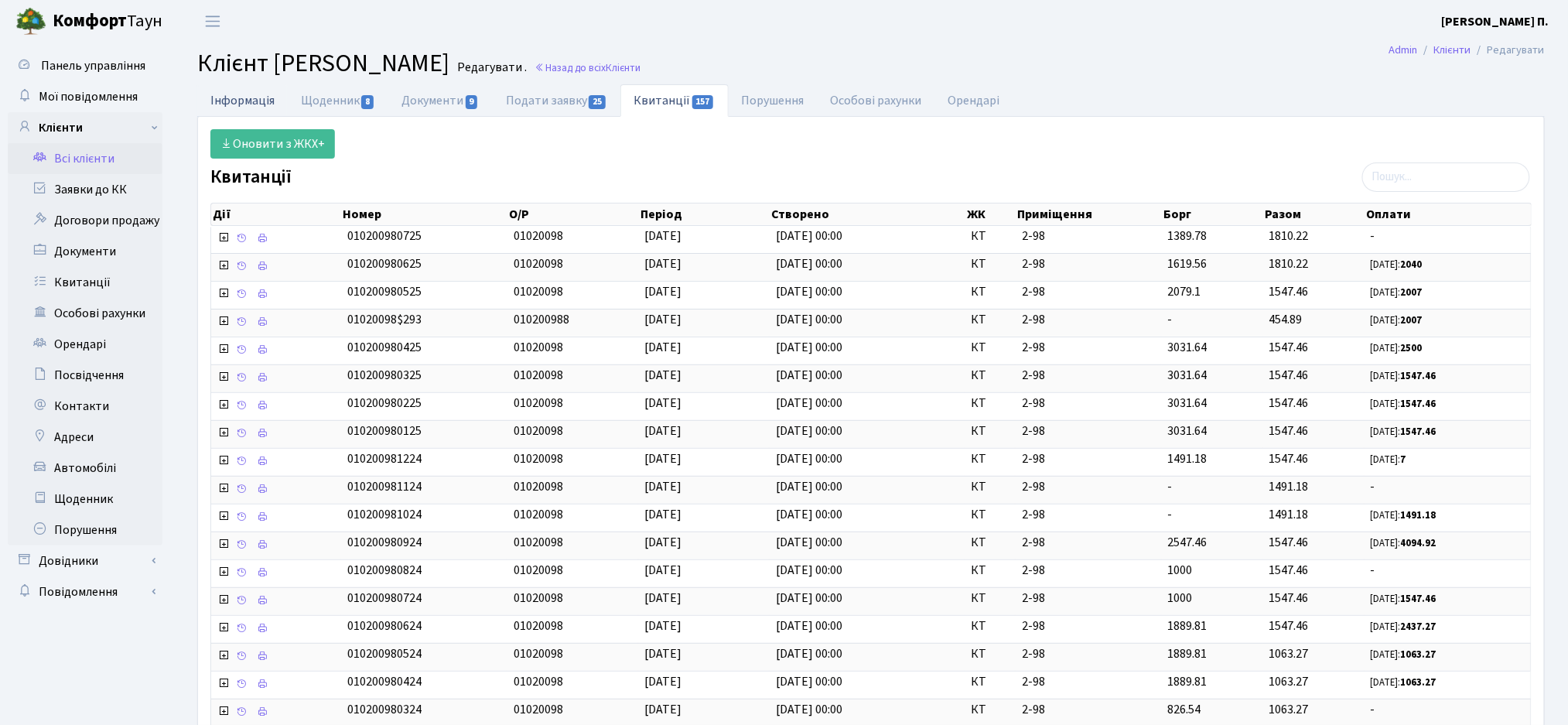
click at [229, 102] on link "Інформація" at bounding box center [243, 101] width 90 height 32
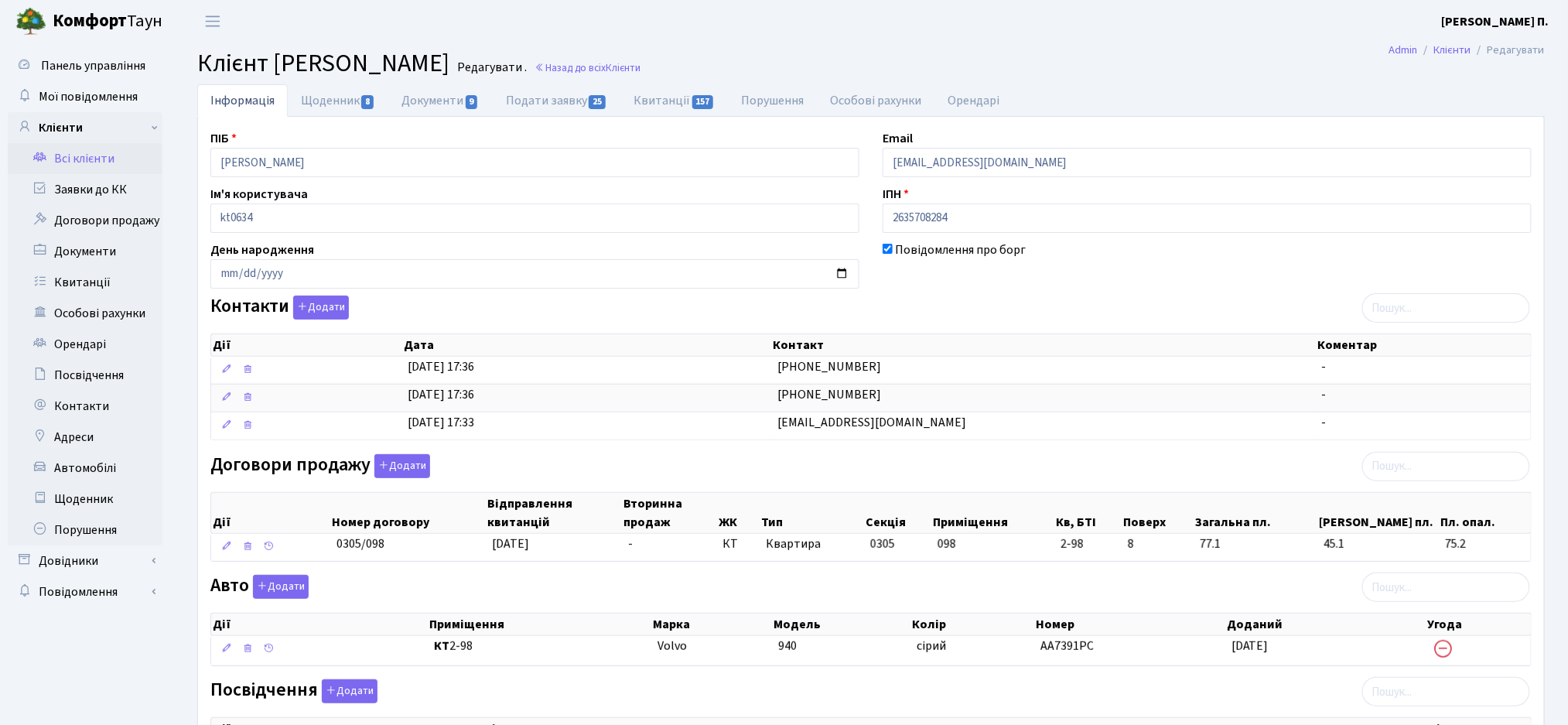
drag, startPoint x: 378, startPoint y: 71, endPoint x: 563, endPoint y: 73, distance: 185.0
click at [449, 73] on span "Клієнт Гончарук Марина Петрівна" at bounding box center [323, 64] width 252 height 36
copy span "Марина Петрівна"
click at [81, 164] on link "Всі клієнти" at bounding box center [85, 158] width 155 height 31
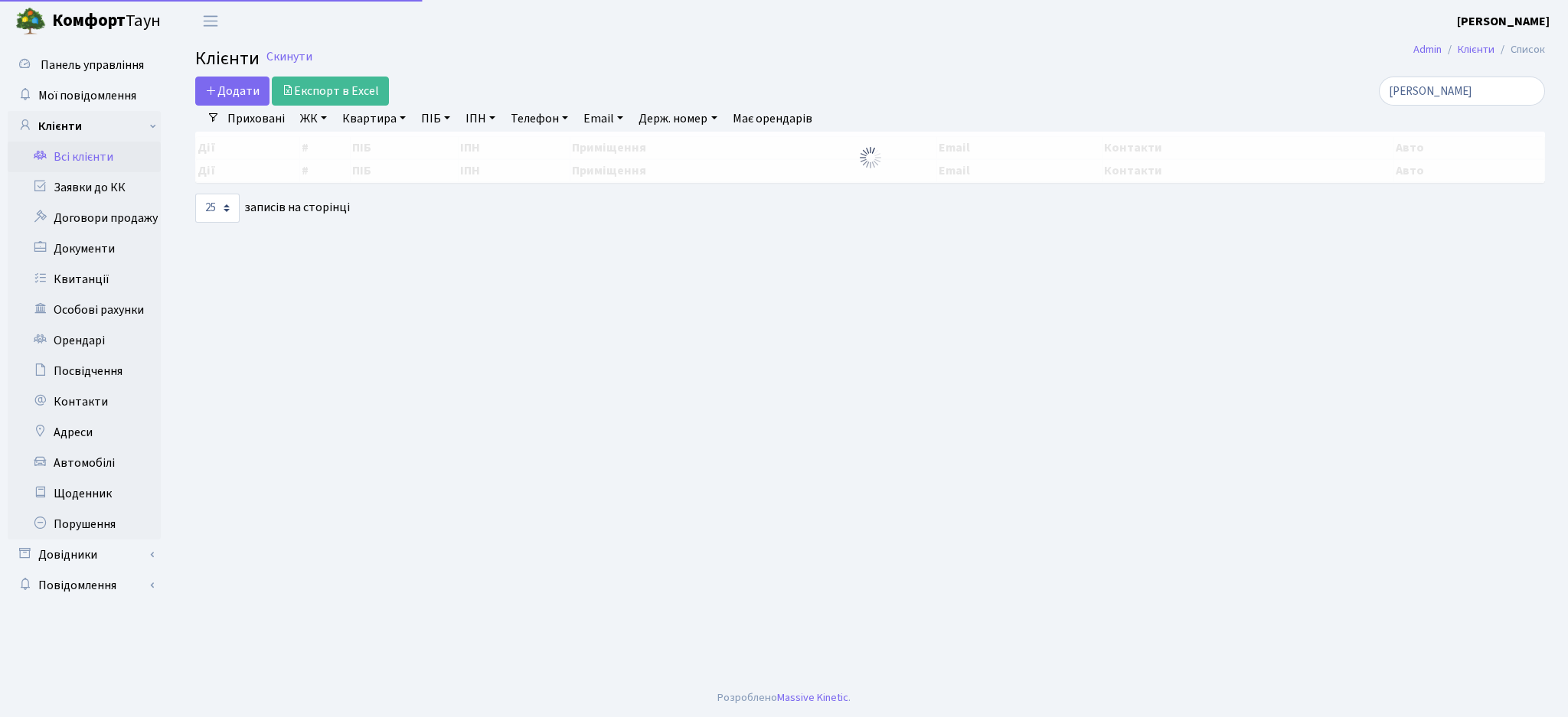
select select "25"
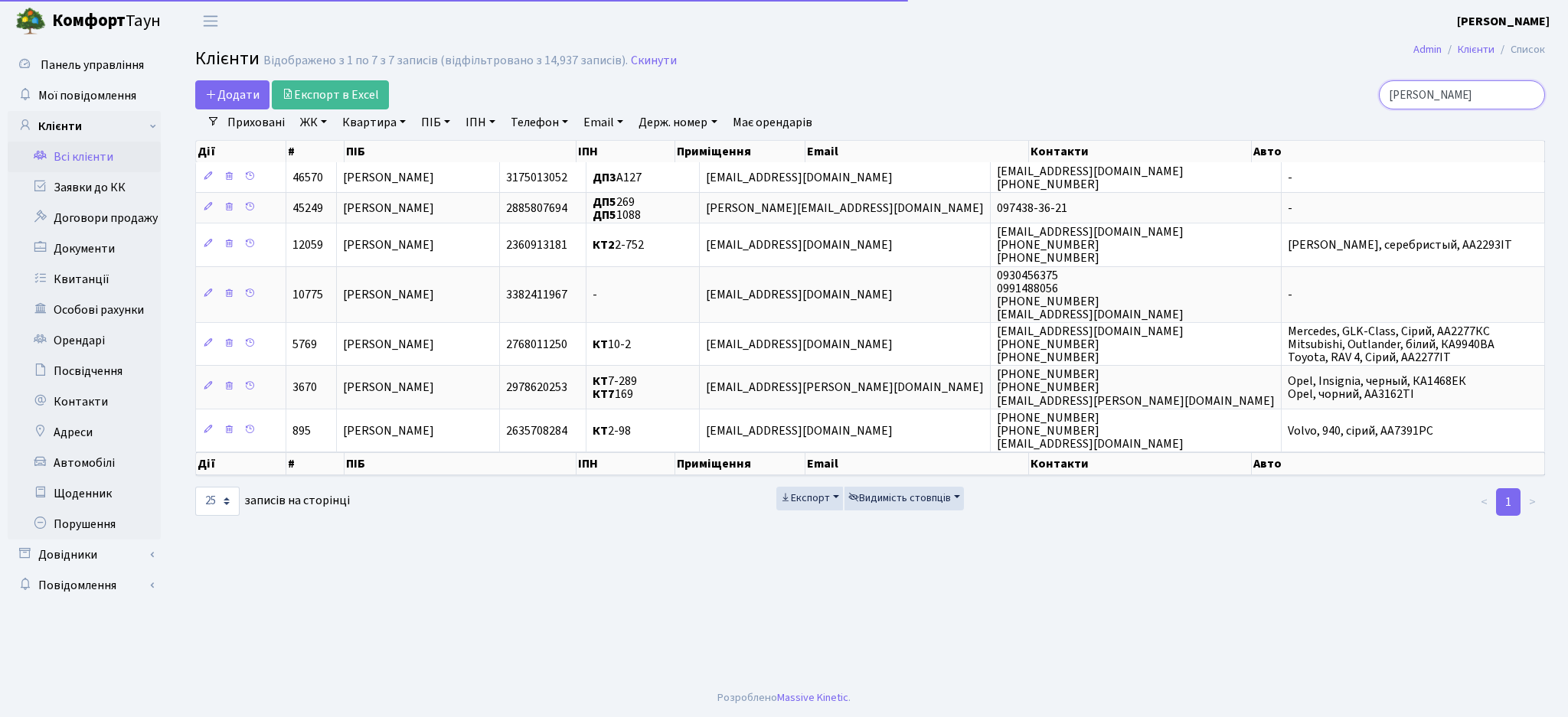
drag, startPoint x: 1482, startPoint y: 89, endPoint x: 1263, endPoint y: 87, distance: 219.0
click at [1267, 88] on div "[PERSON_NAME]" at bounding box center [1327, 94] width 435 height 29
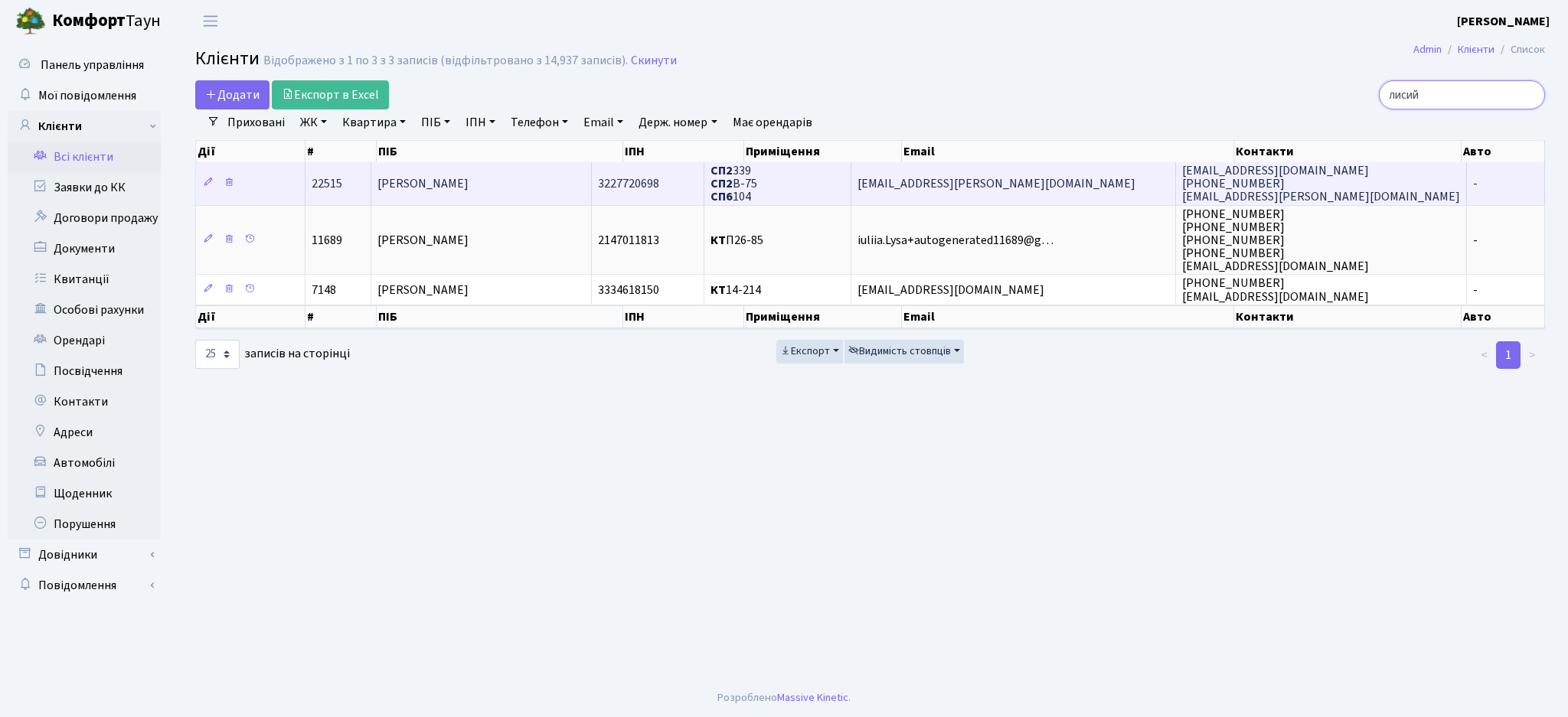
type input "лисий"
click at [468, 179] on span "[PERSON_NAME]" at bounding box center [423, 183] width 91 height 17
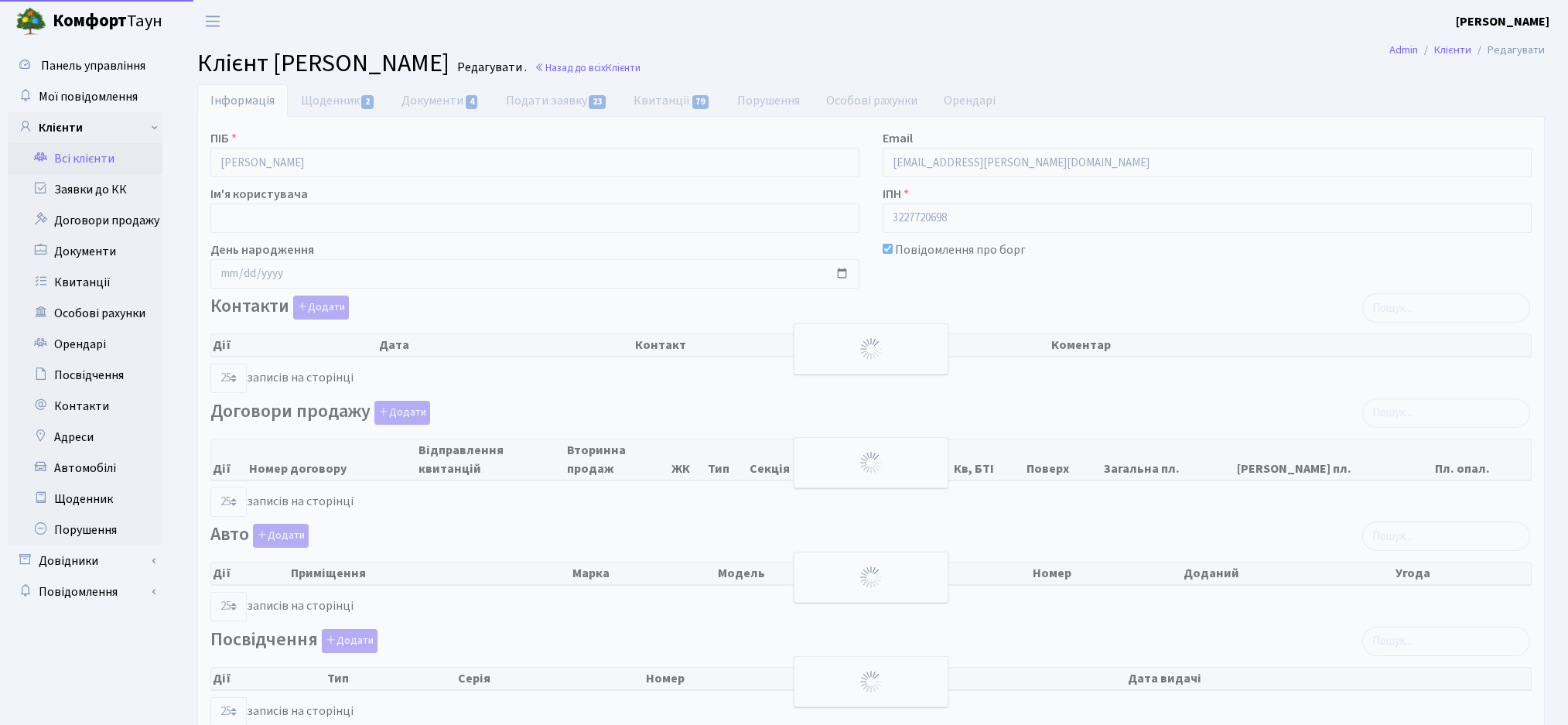
select select "25"
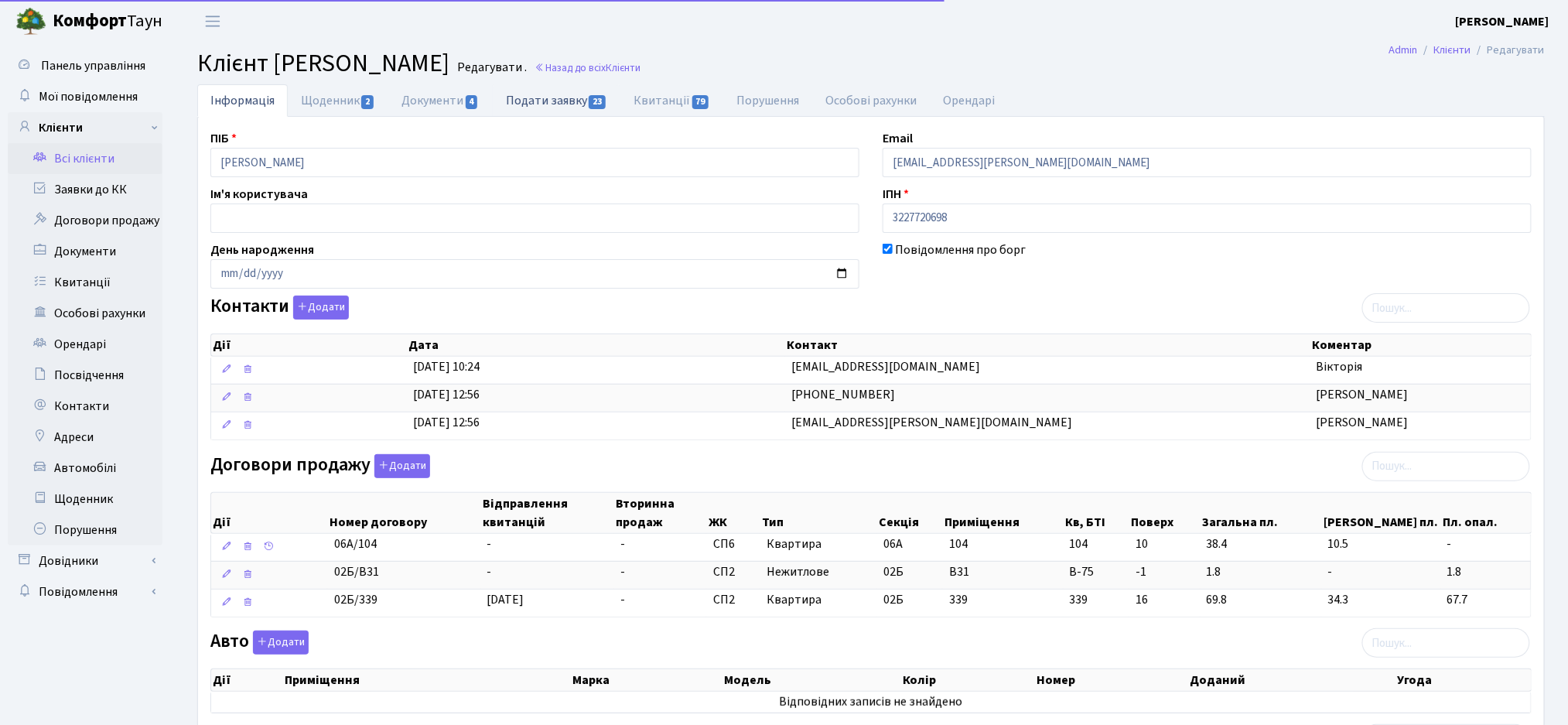
click at [556, 102] on link "Подати заявку 23" at bounding box center [557, 101] width 128 height 32
select select "25"
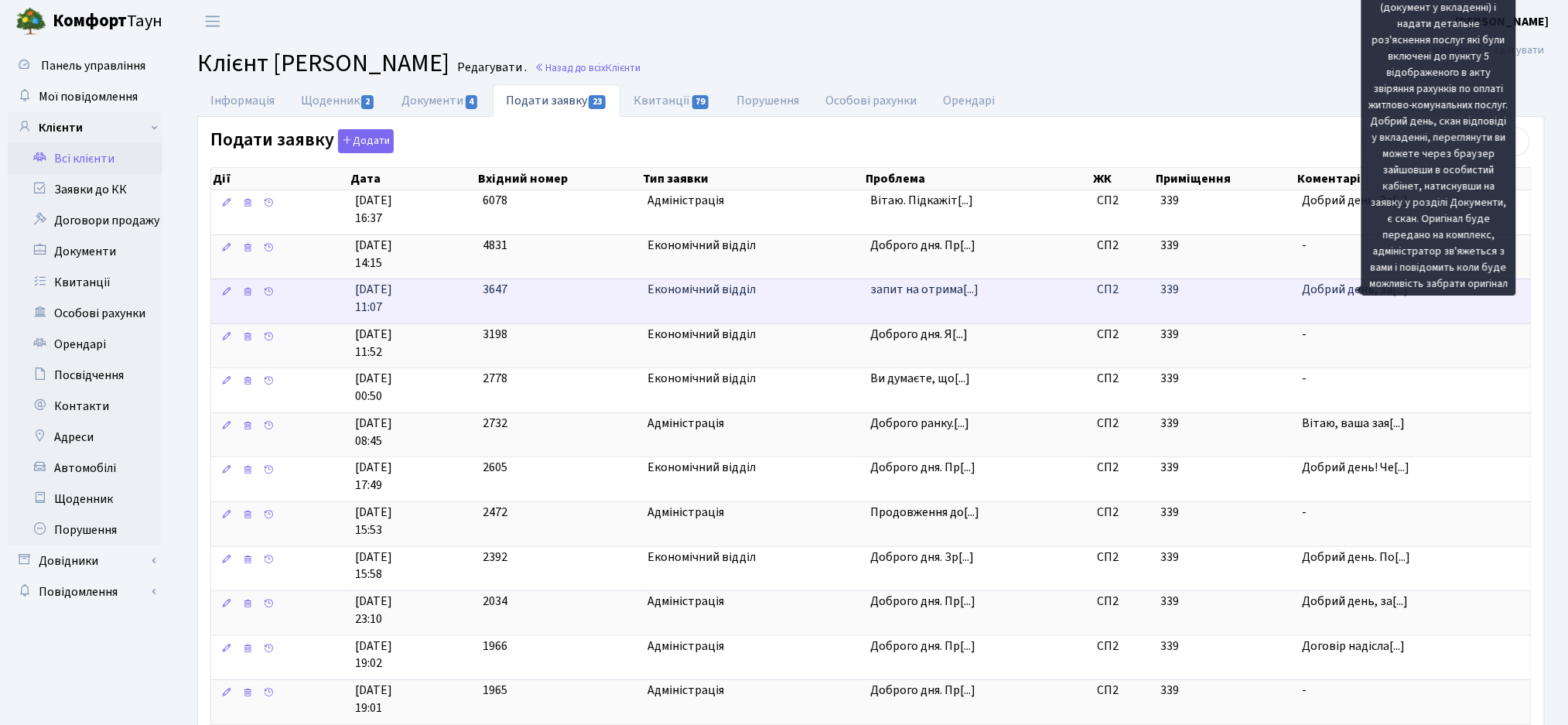
click at [1338, 291] on span "Добрий день, за[...]" at bounding box center [1355, 290] width 106 height 17
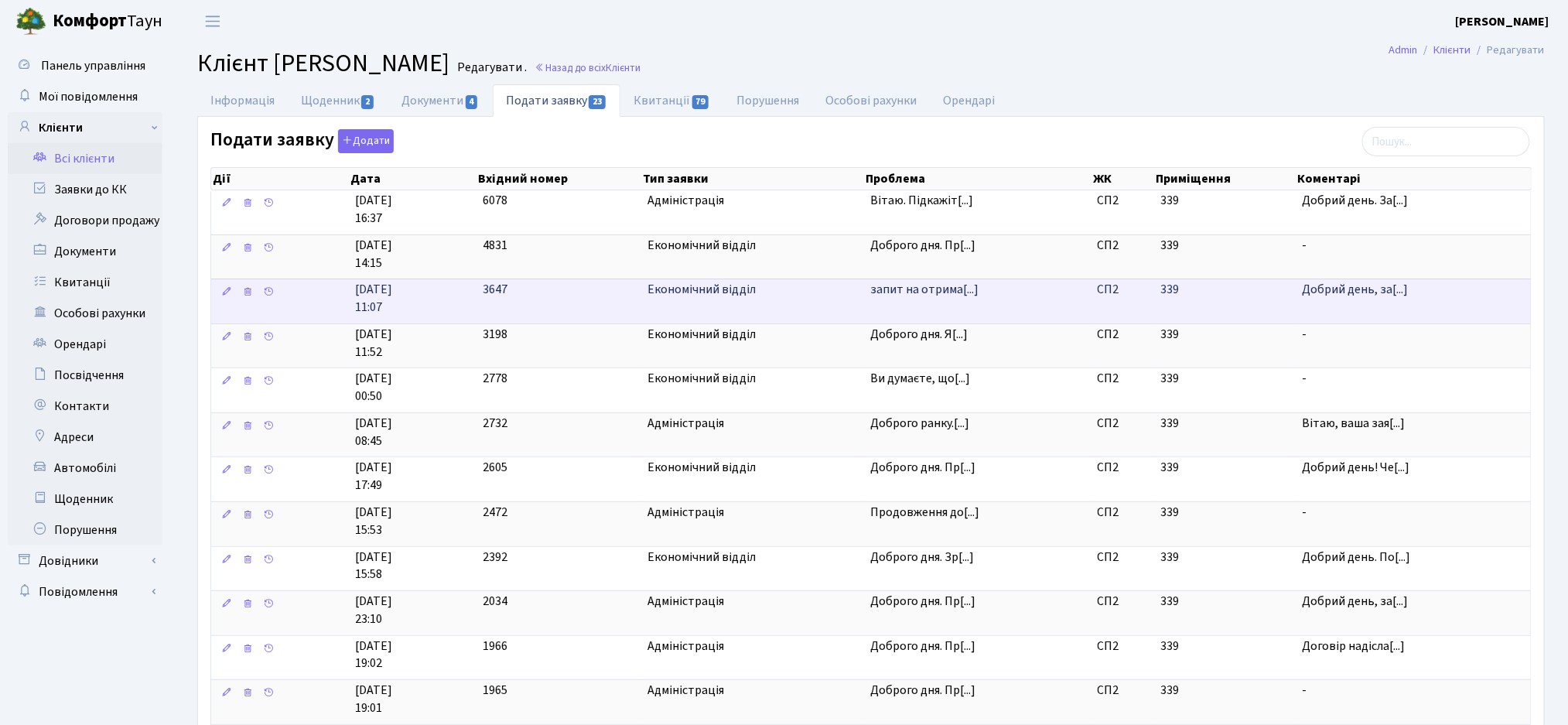
click at [879, 309] on td "запит на отрима[...]" at bounding box center [978, 301] width 227 height 45
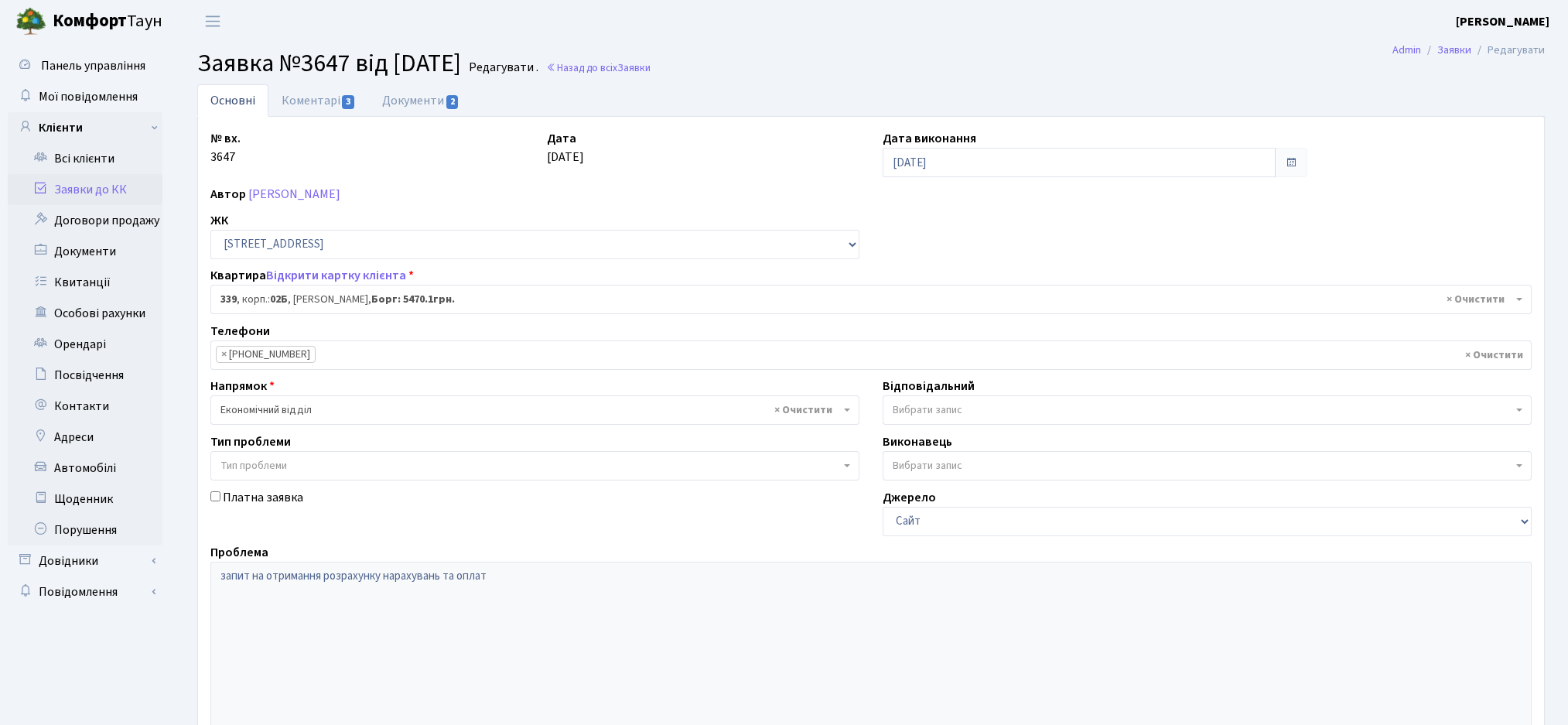
select select "20589"
click at [302, 101] on link "Коментарі 3" at bounding box center [318, 101] width 101 height 32
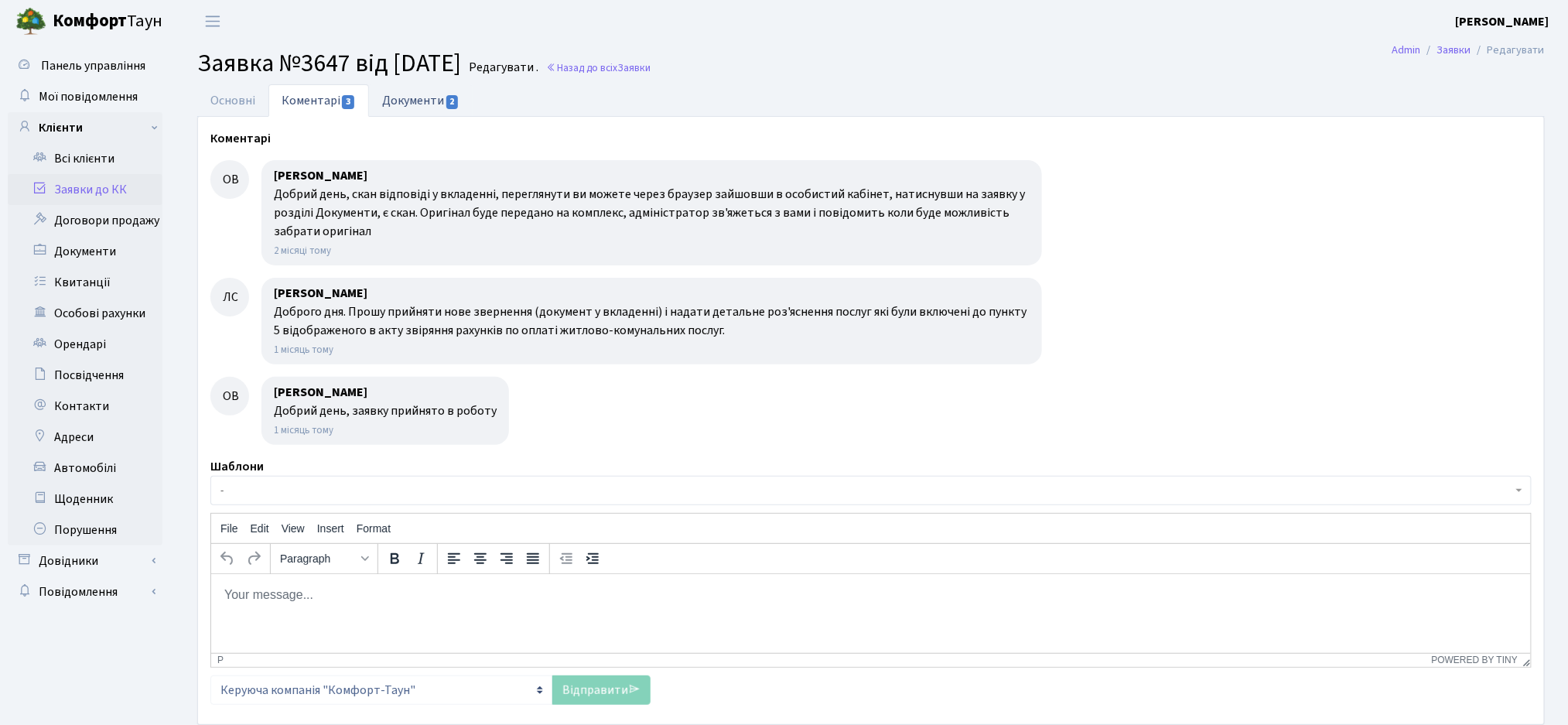
click at [388, 98] on link "Документи 2" at bounding box center [420, 101] width 103 height 32
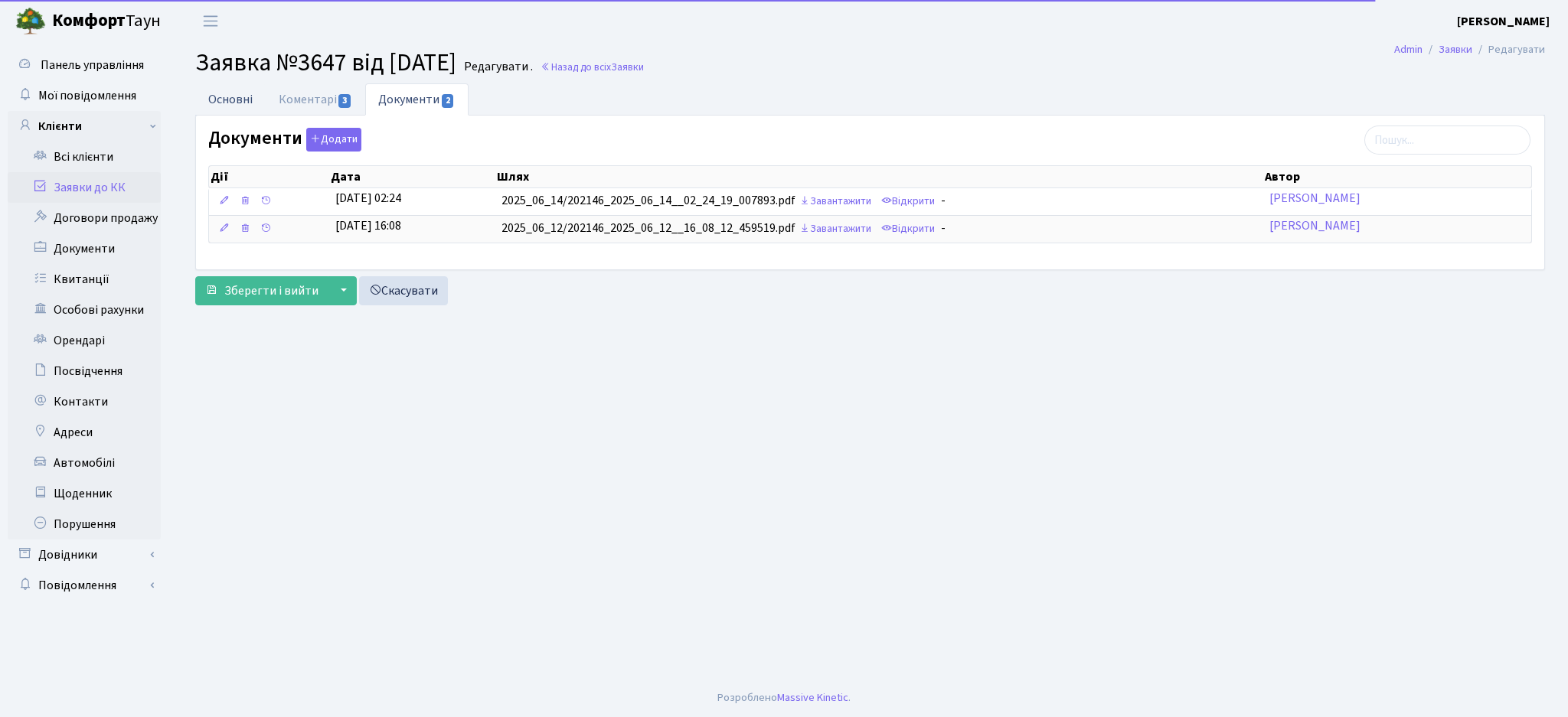
click at [247, 109] on link "Основні" at bounding box center [231, 100] width 71 height 32
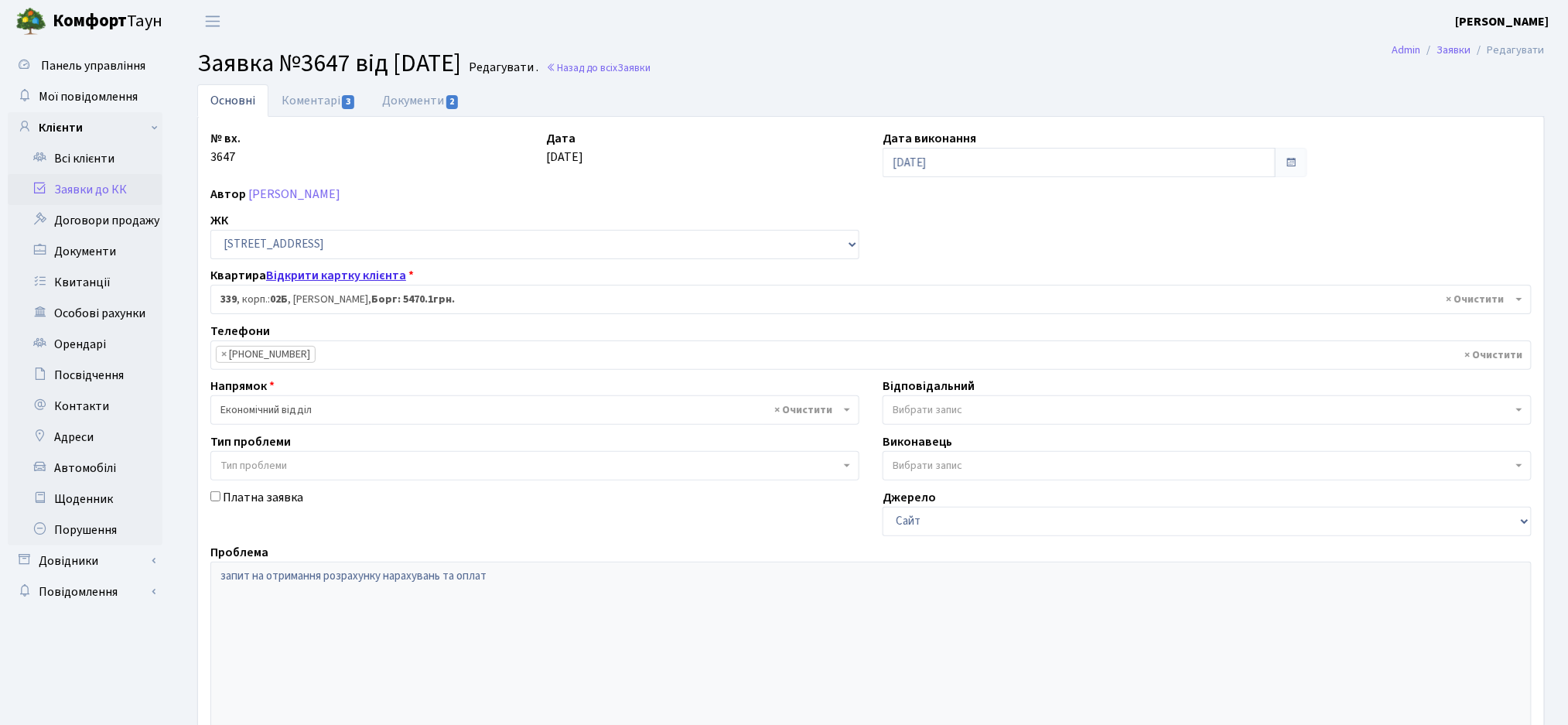
click at [335, 273] on link "Відкрити картку клієнта" at bounding box center [336, 276] width 140 height 17
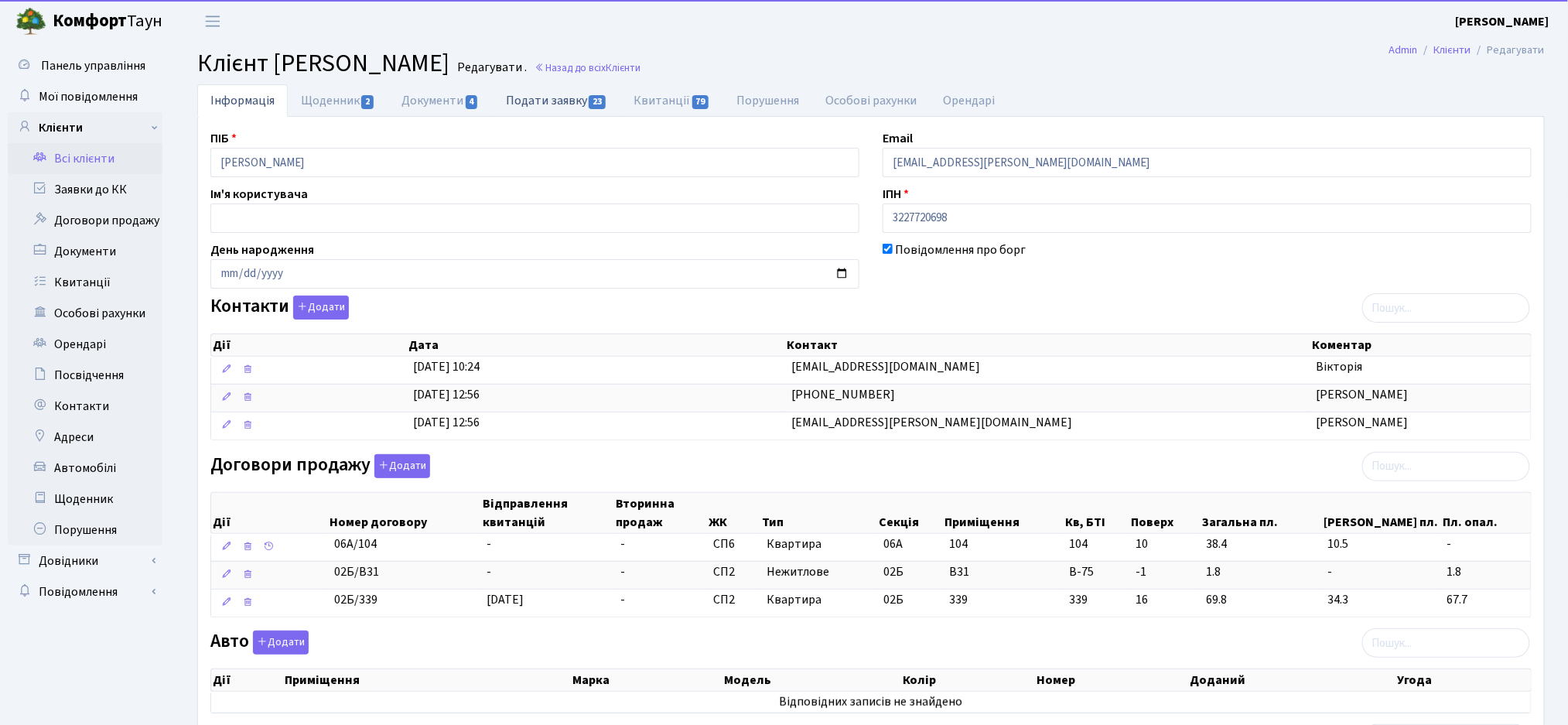
click at [544, 105] on link "Подати заявку 23" at bounding box center [557, 101] width 128 height 32
select select "25"
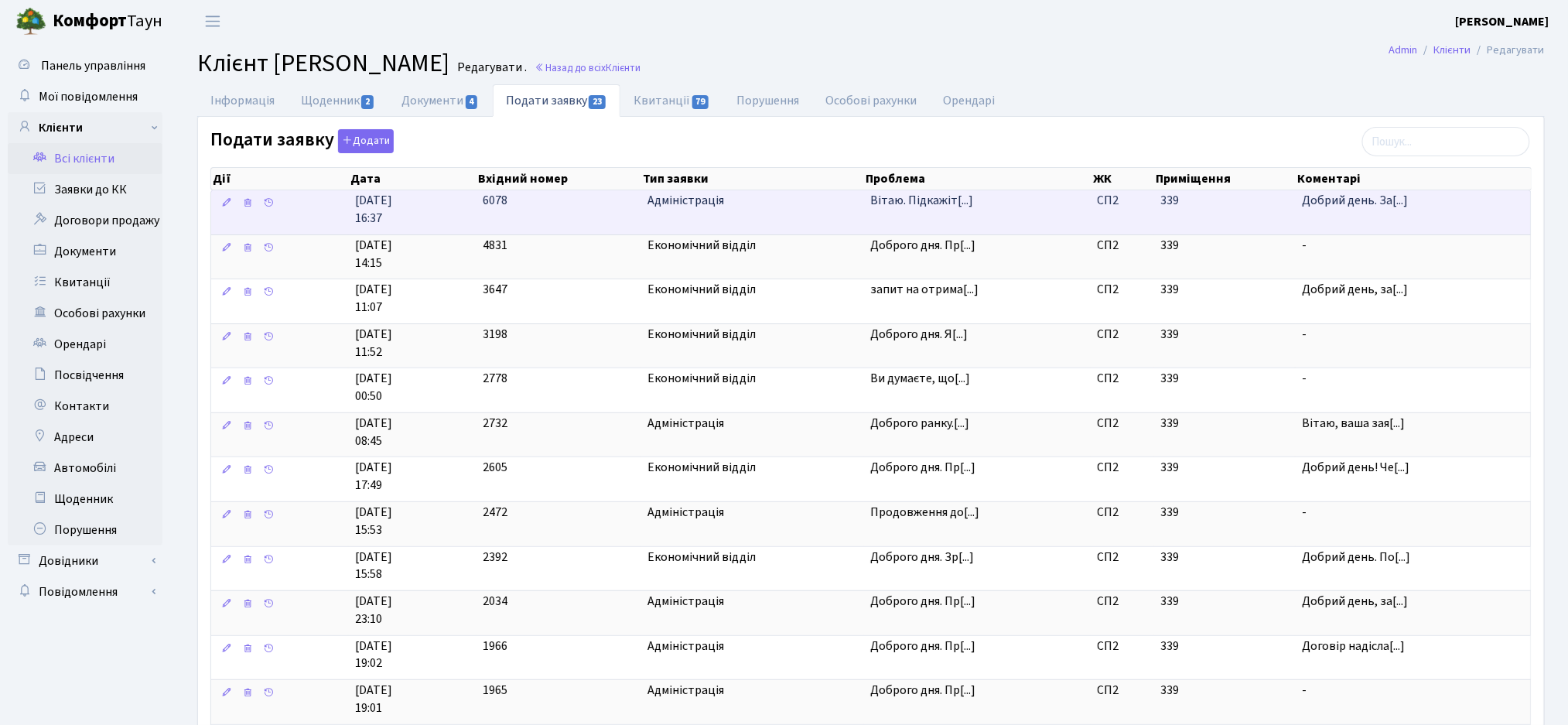
click at [1246, 215] on td "339" at bounding box center [1224, 212] width 142 height 44
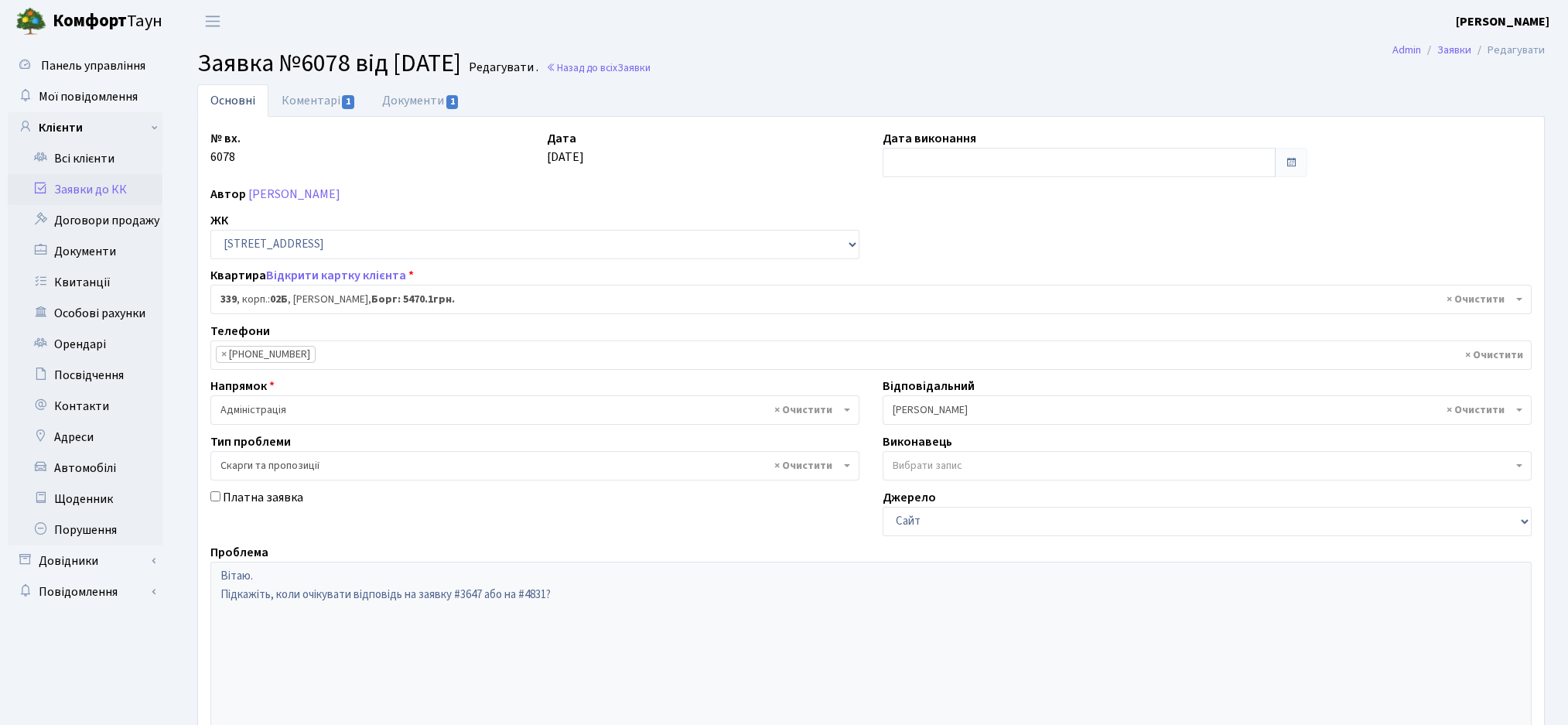
select select "20589"
select select "55"
click at [395, 107] on link "Документи 1" at bounding box center [420, 101] width 103 height 32
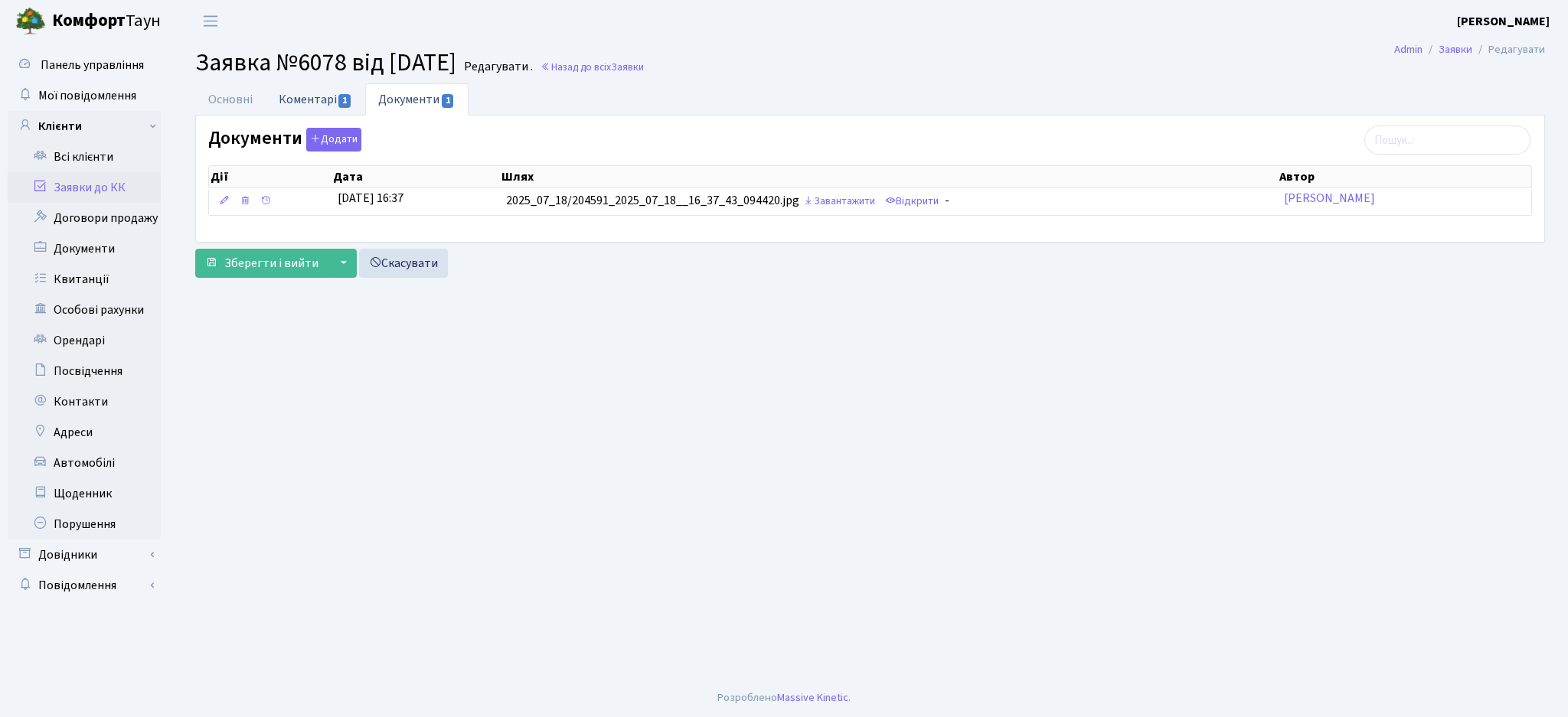
click at [322, 86] on link "Коментарі 1" at bounding box center [315, 100] width 100 height 32
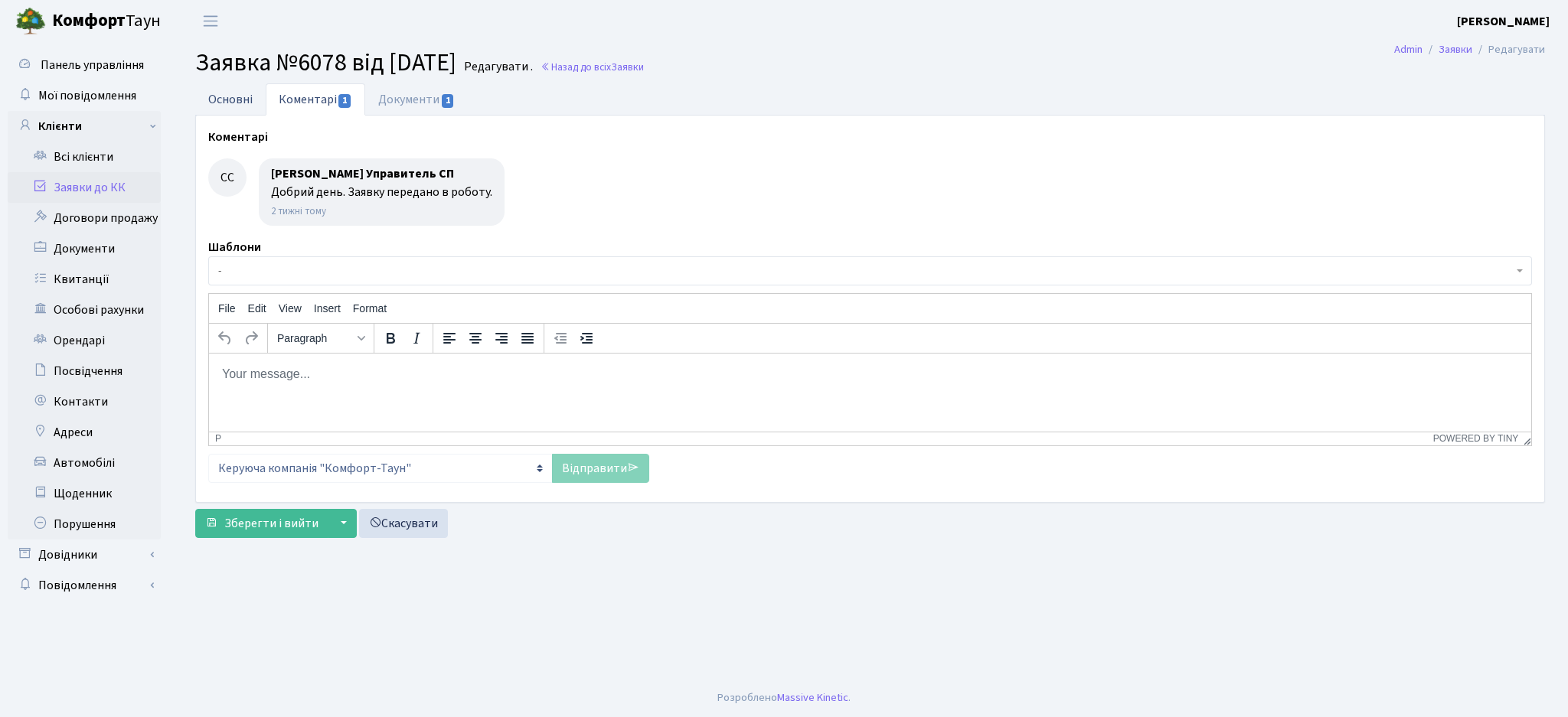
click at [234, 93] on link "Основні" at bounding box center [231, 100] width 71 height 32
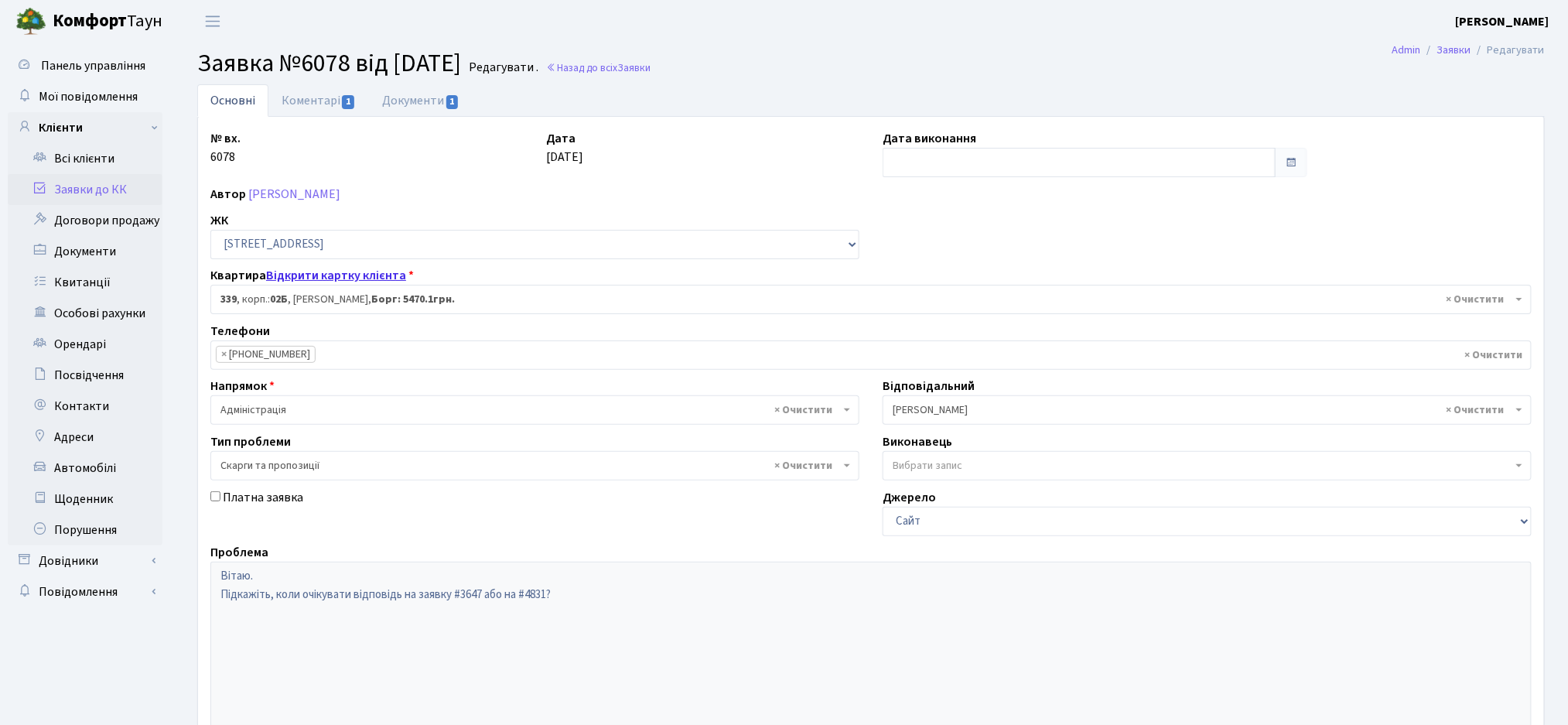
click at [310, 268] on link "Відкрити картку клієнта" at bounding box center [336, 276] width 140 height 17
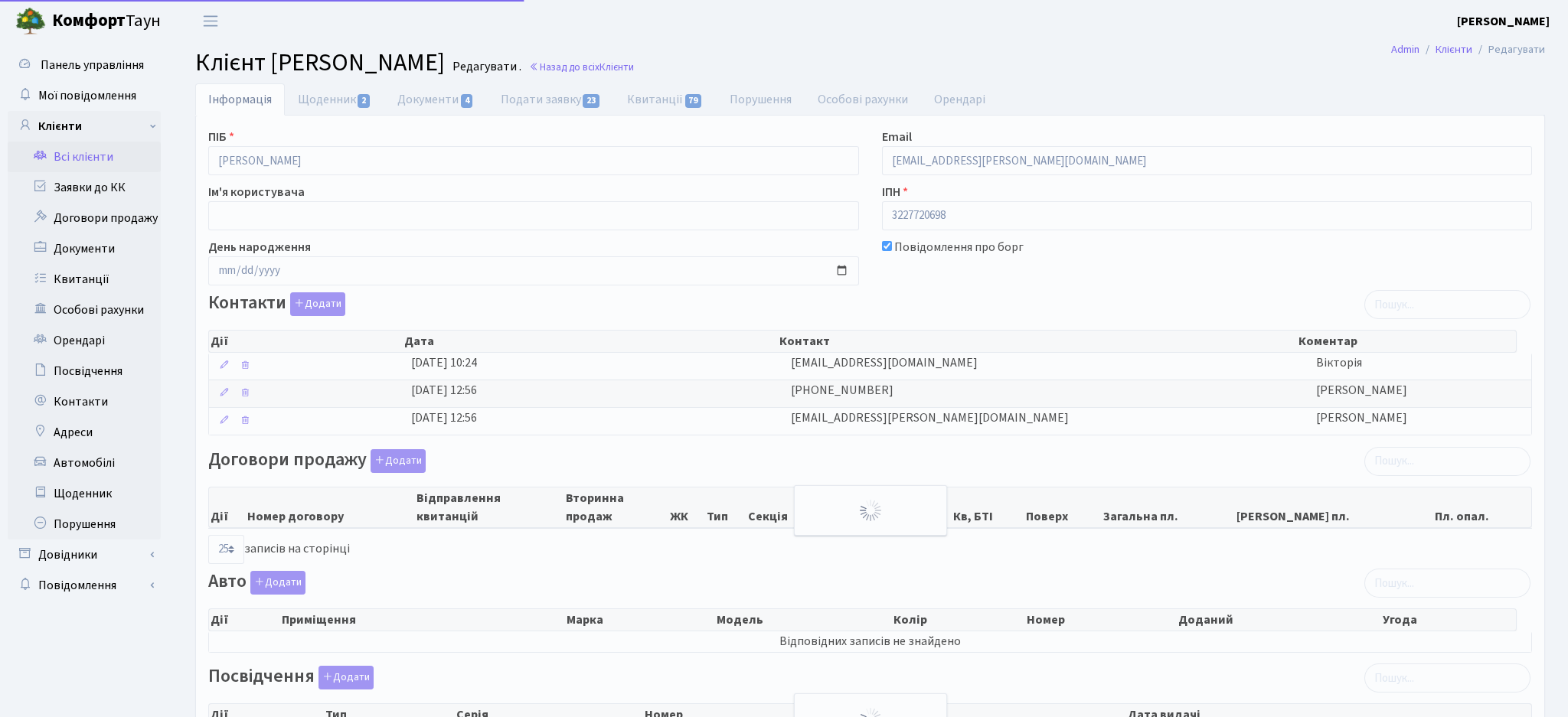
select select "25"
